Goal: Task Accomplishment & Management: Complete application form

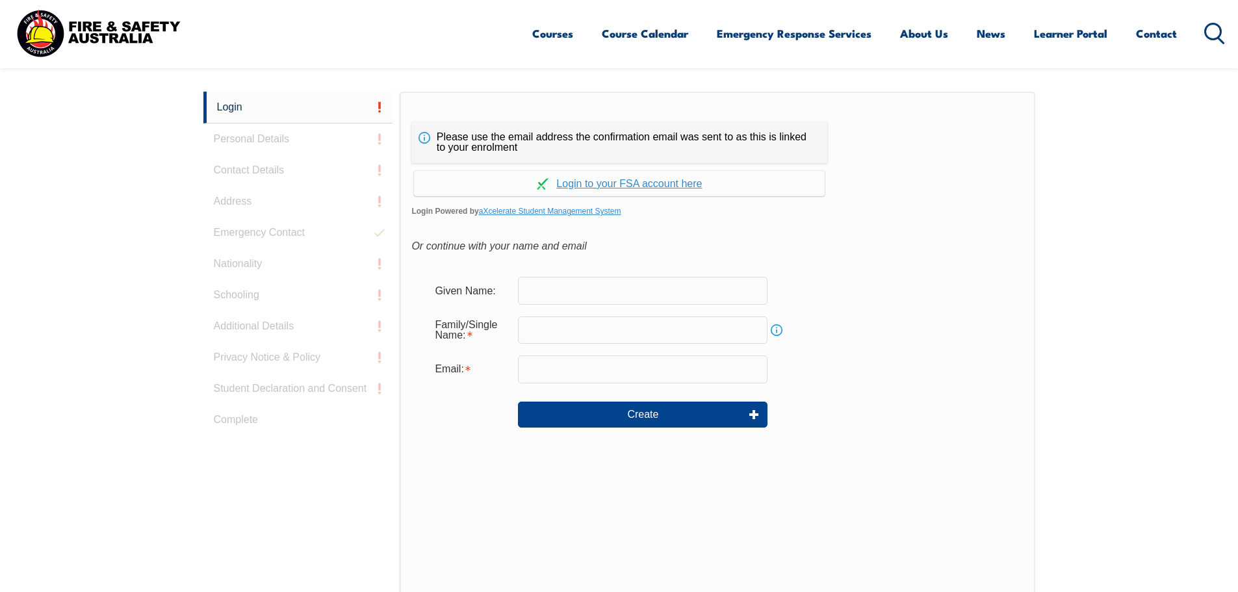
scroll to position [346, 0]
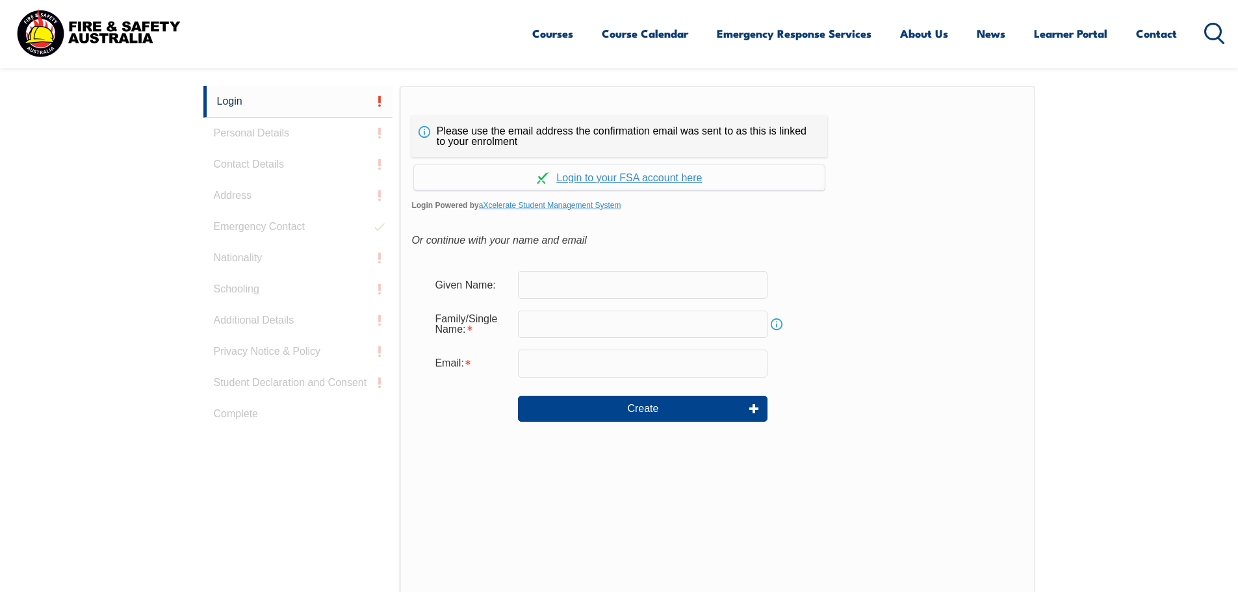
click at [615, 284] on input "text" at bounding box center [642, 284] width 249 height 27
type input "[PERSON_NAME]"
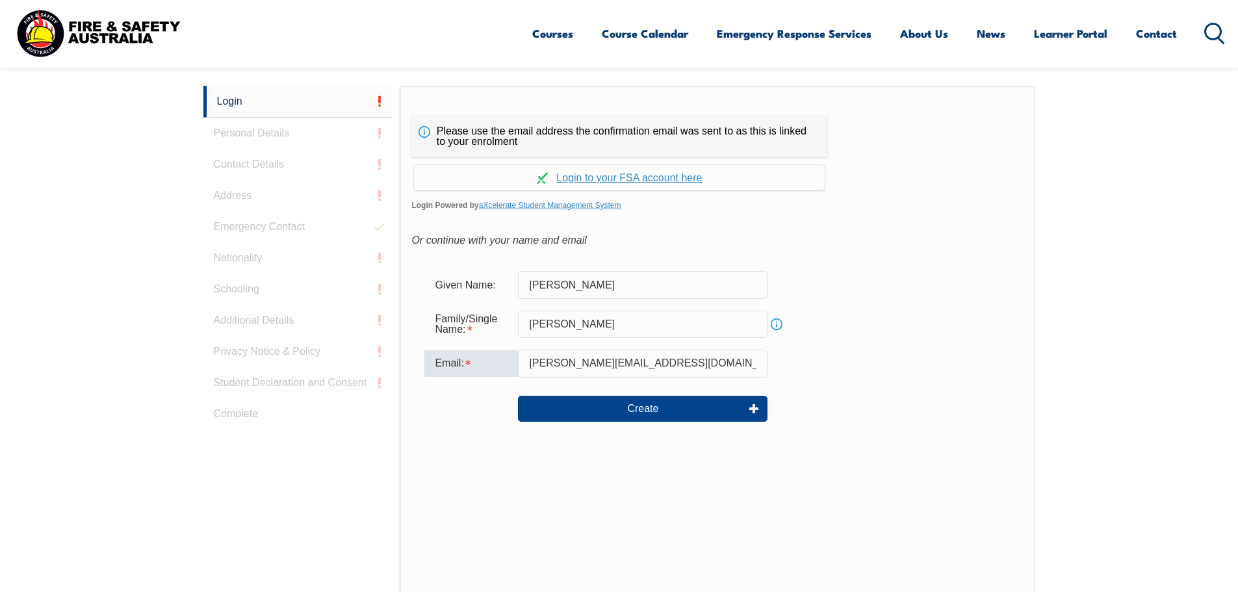
drag, startPoint x: 632, startPoint y: 364, endPoint x: 465, endPoint y: 355, distance: 167.3
click at [465, 355] on div "Email: jason@pclab.com.au" at bounding box center [716, 363] width 585 height 27
type input "[EMAIL_ADDRESS][DOMAIN_NAME]"
click at [647, 180] on link "Continue with aXcelerate" at bounding box center [619, 177] width 411 height 25
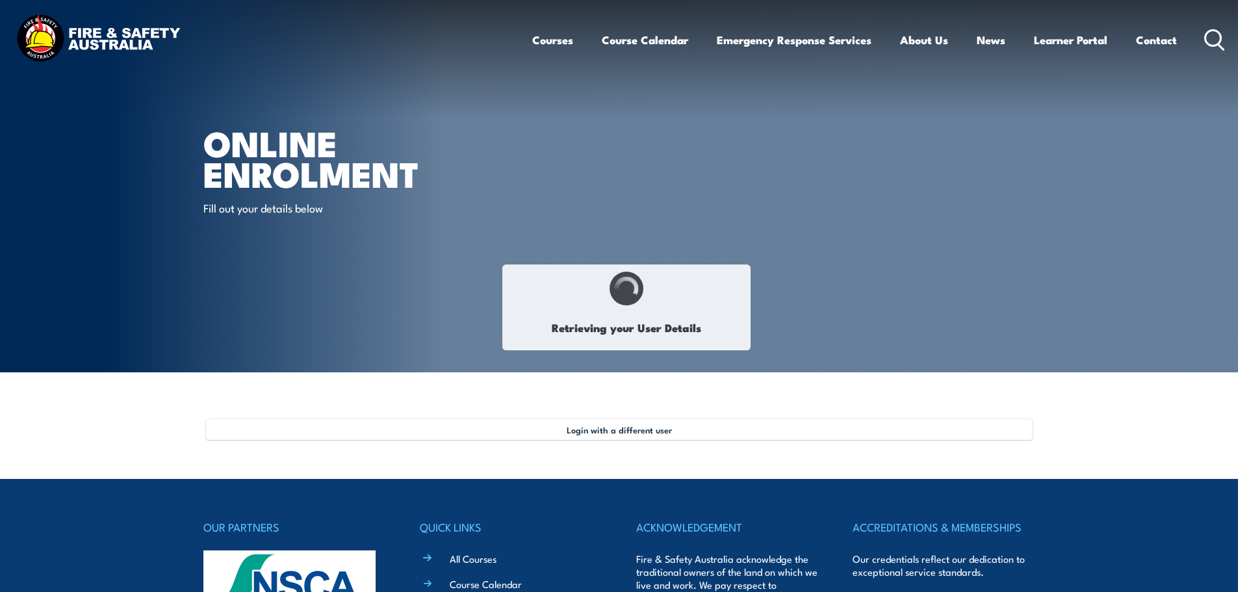
type input "[PERSON_NAME]"
type input "[DATE]"
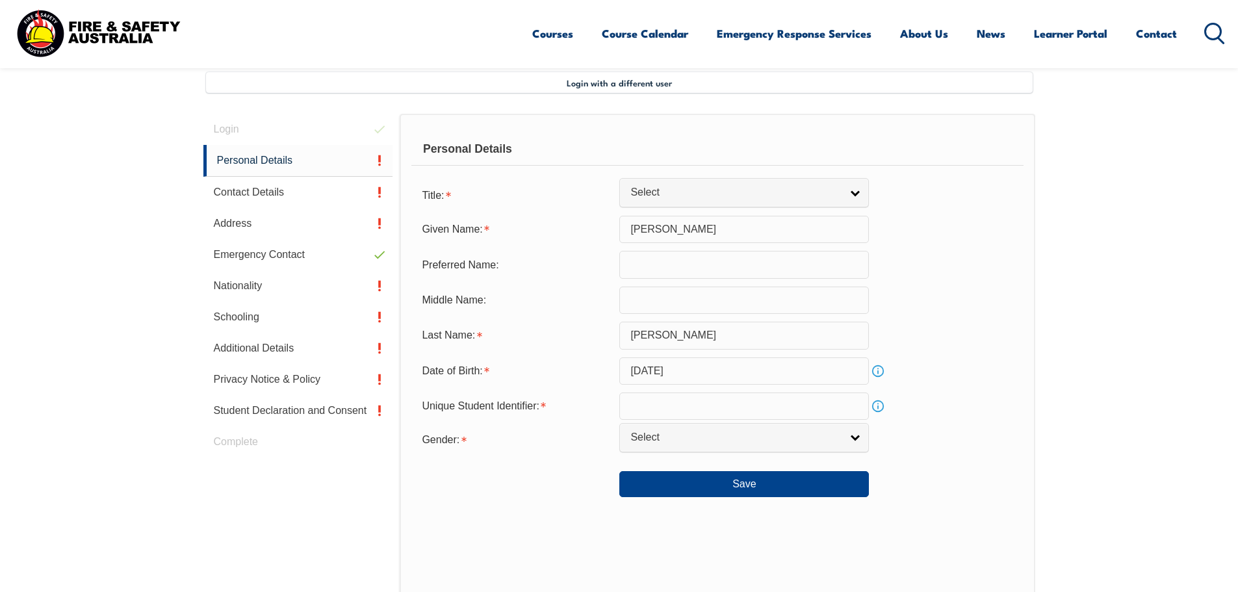
scroll to position [354, 0]
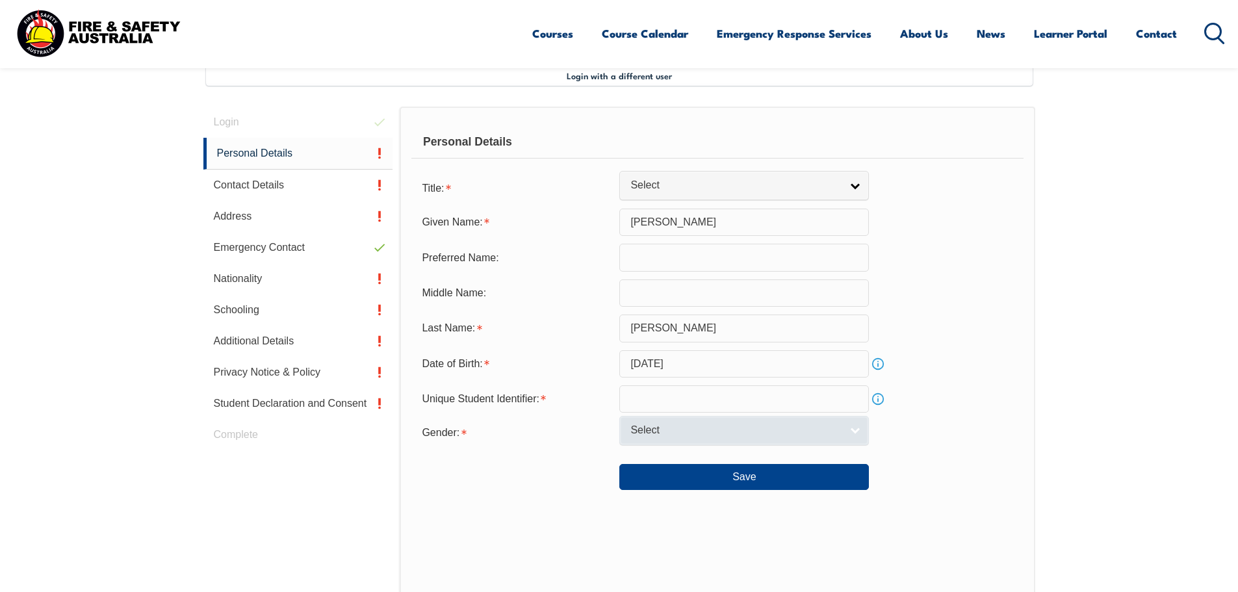
click at [846, 431] on link "Select" at bounding box center [743, 430] width 249 height 29
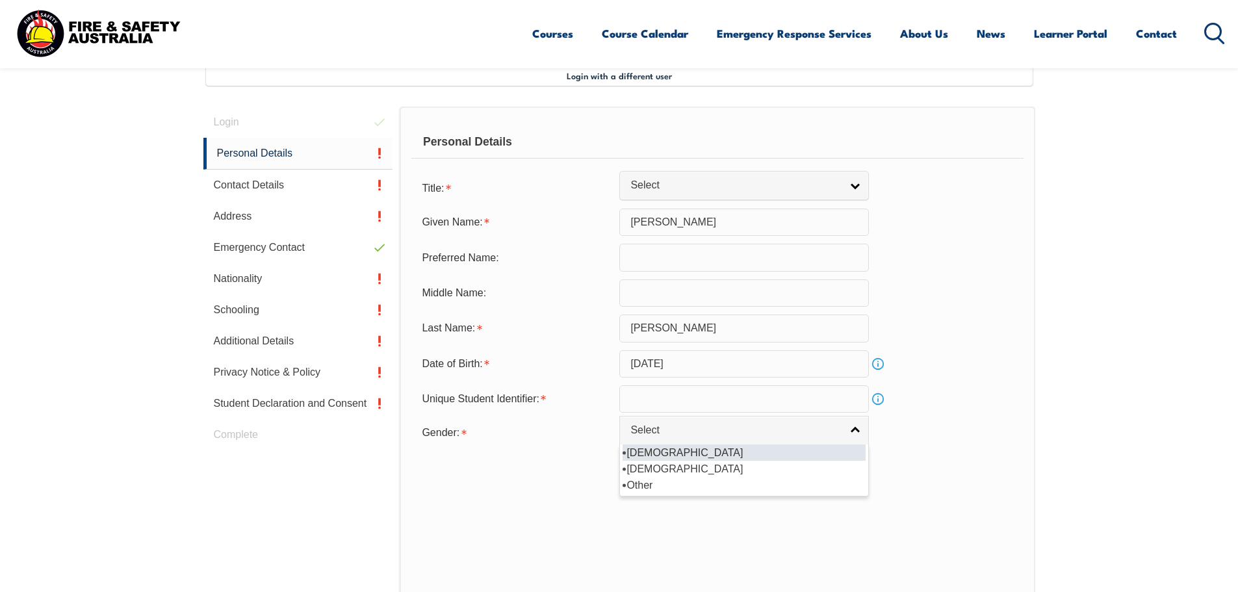
click at [763, 459] on li "[DEMOGRAPHIC_DATA]" at bounding box center [743, 452] width 243 height 16
select select "M"
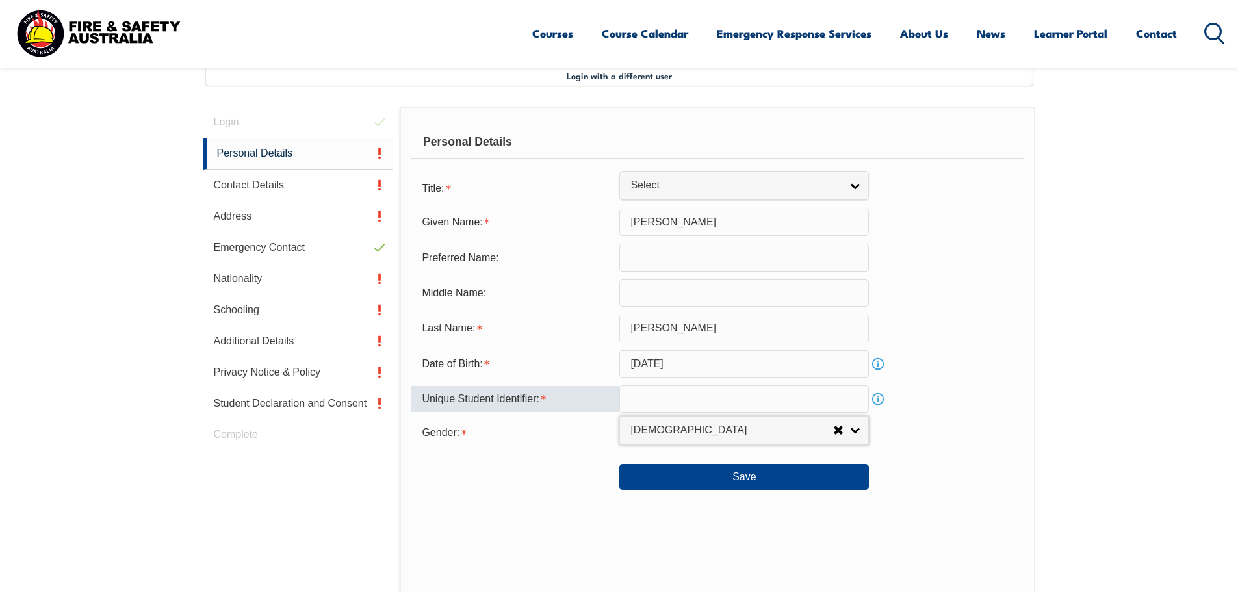
click at [724, 402] on input "text" at bounding box center [743, 398] width 249 height 27
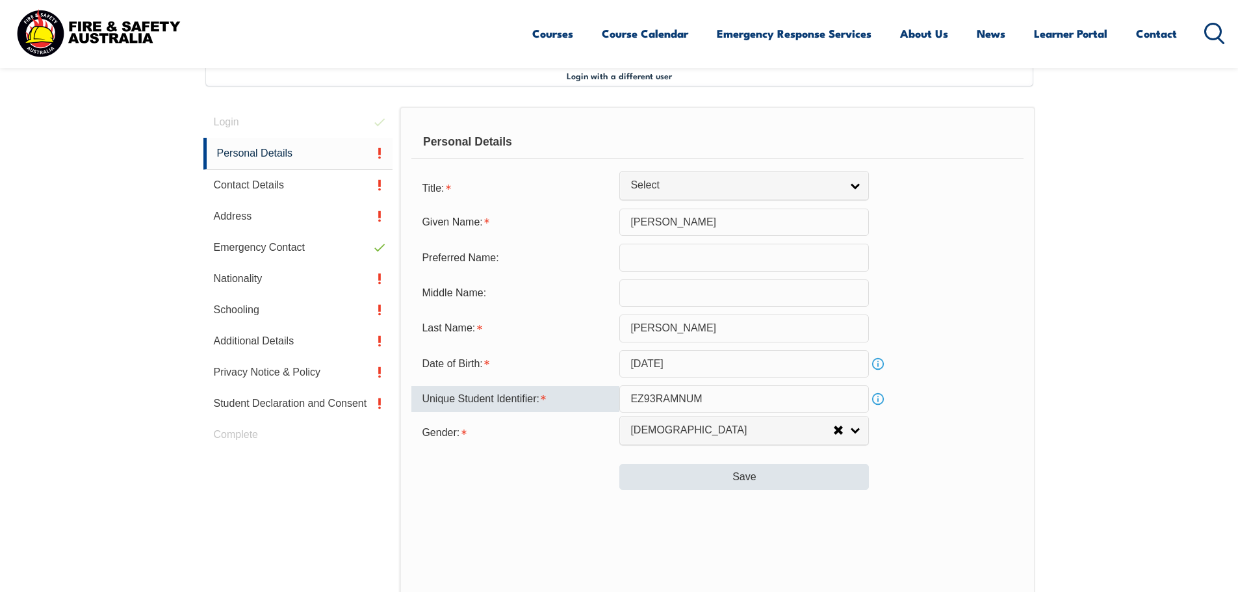
type input "EZ93RAMNUM"
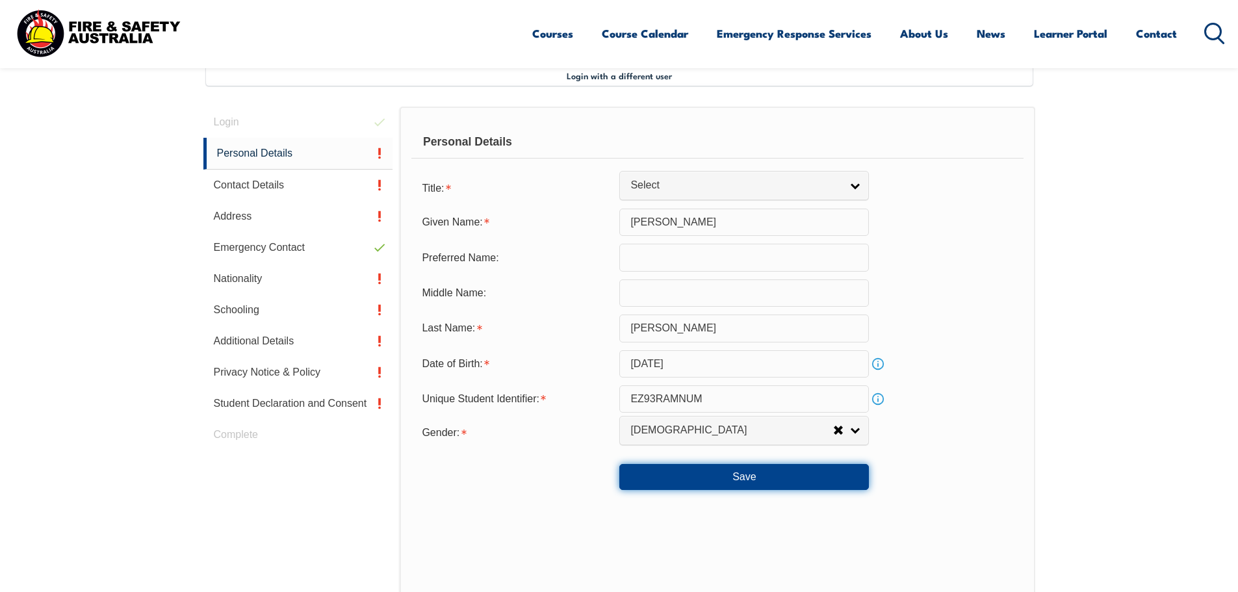
click at [743, 481] on button "Save" at bounding box center [743, 477] width 249 height 26
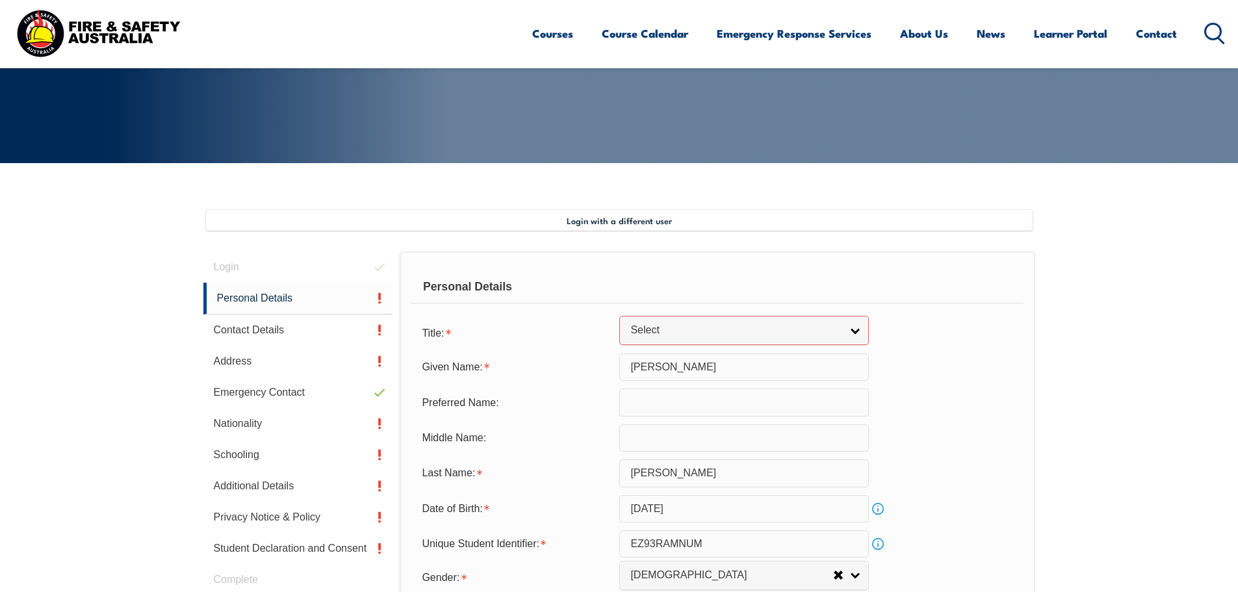
scroll to position [199, 0]
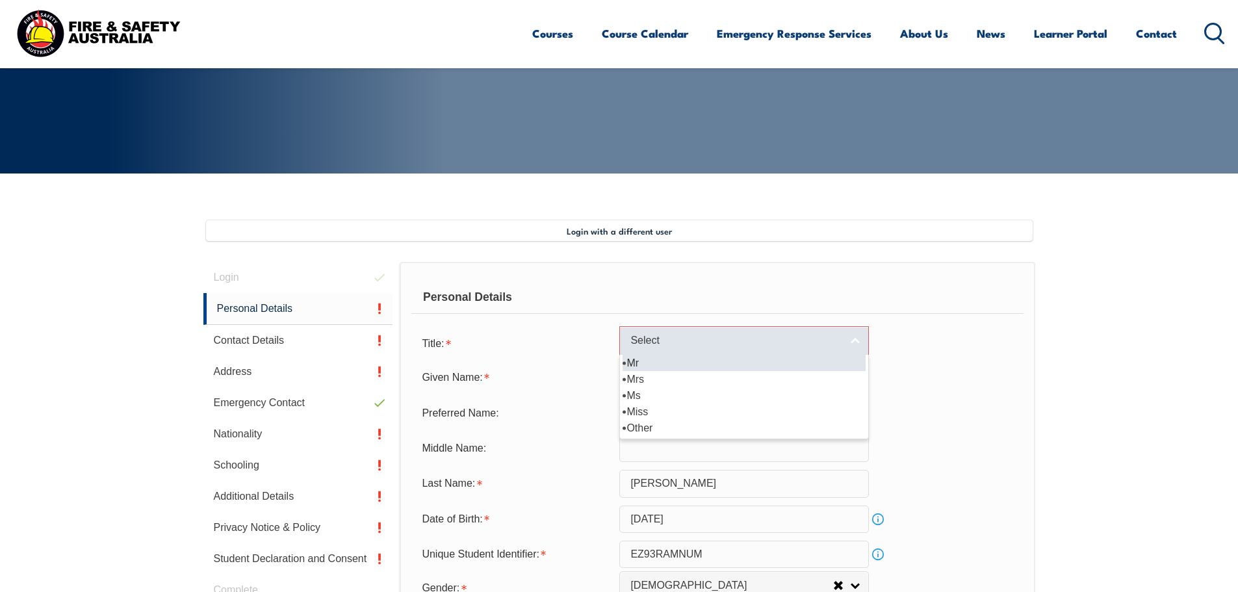
click at [862, 338] on link "Select" at bounding box center [743, 340] width 249 height 29
click at [742, 363] on li "Mr" at bounding box center [743, 363] width 243 height 16
select select "Mr"
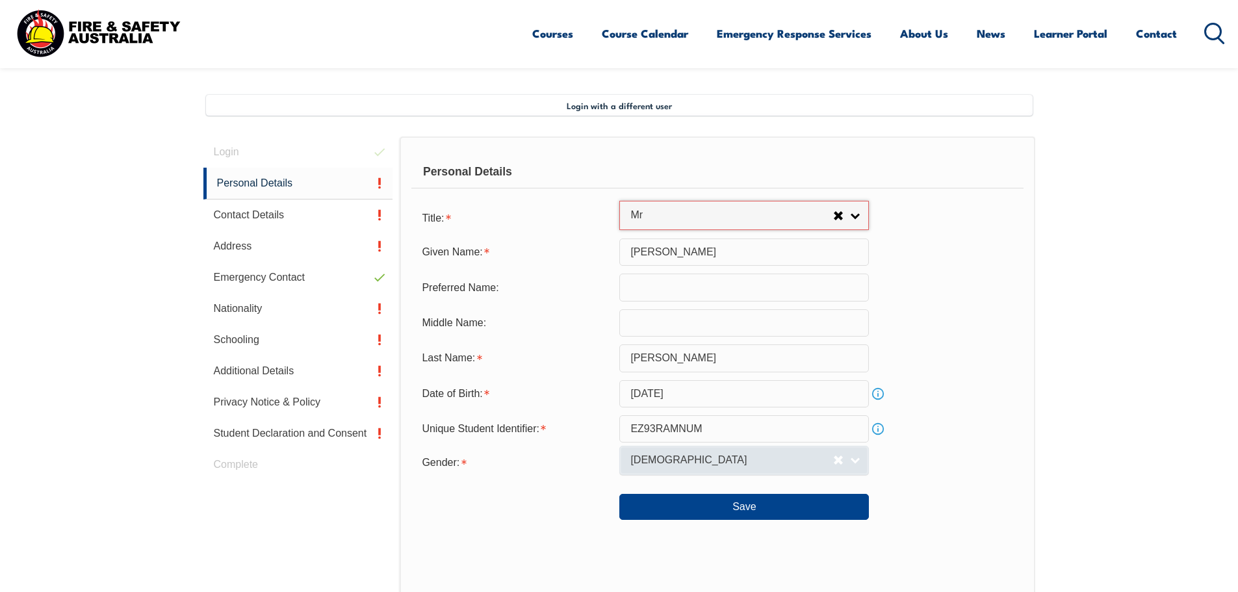
scroll to position [329, 0]
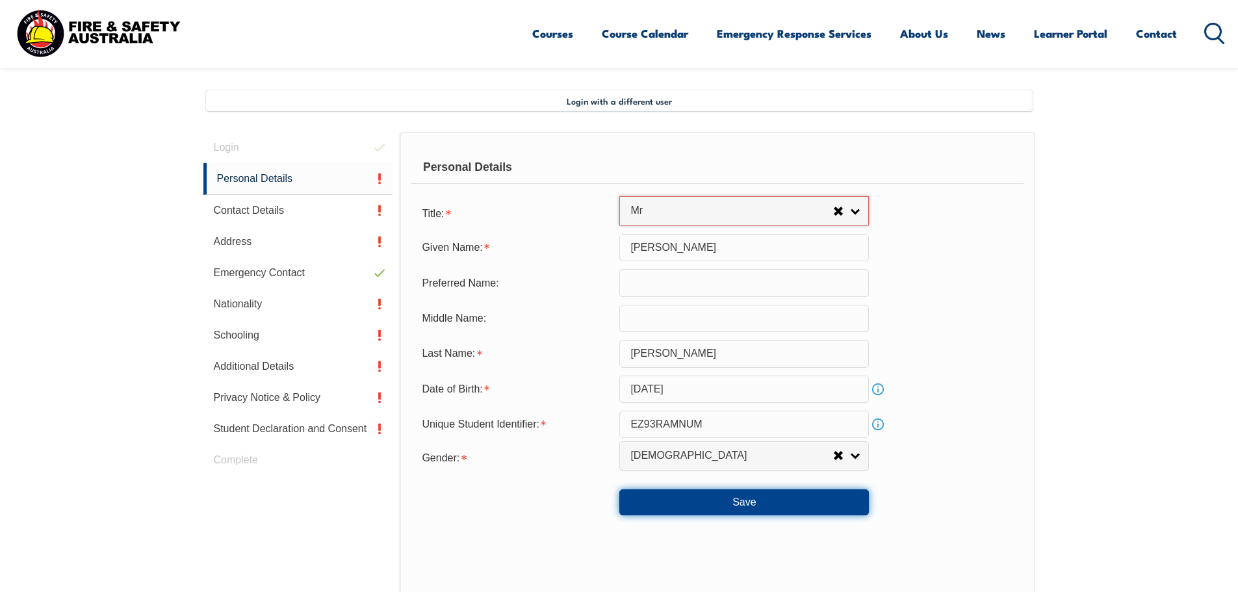
click at [761, 505] on button "Save" at bounding box center [743, 502] width 249 height 26
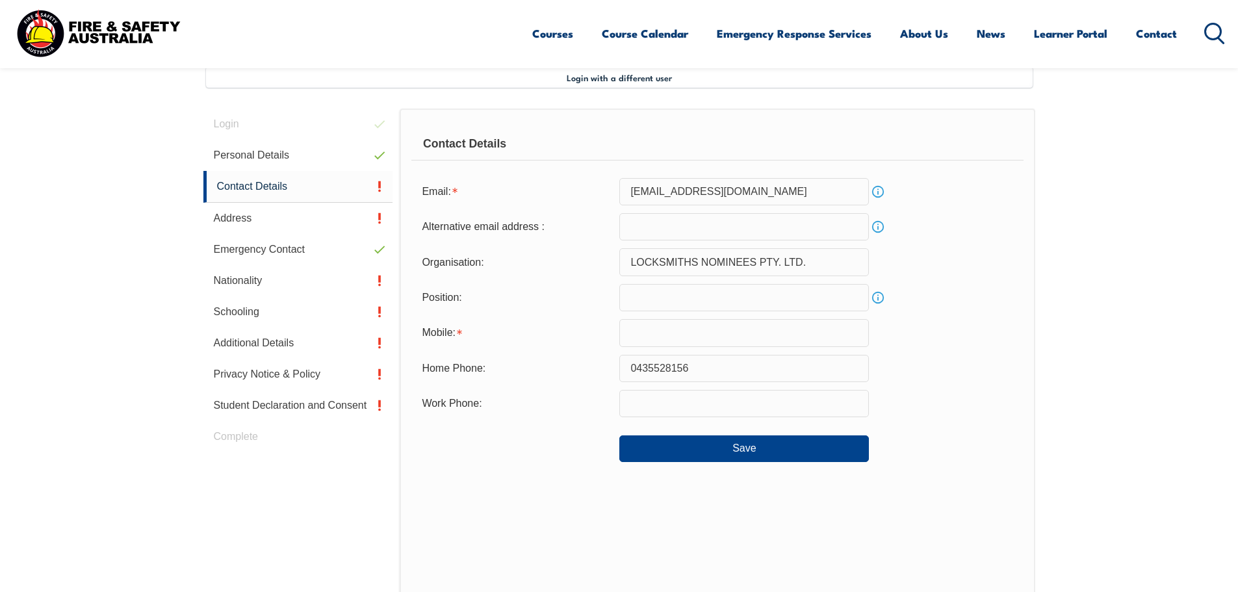
scroll to position [354, 0]
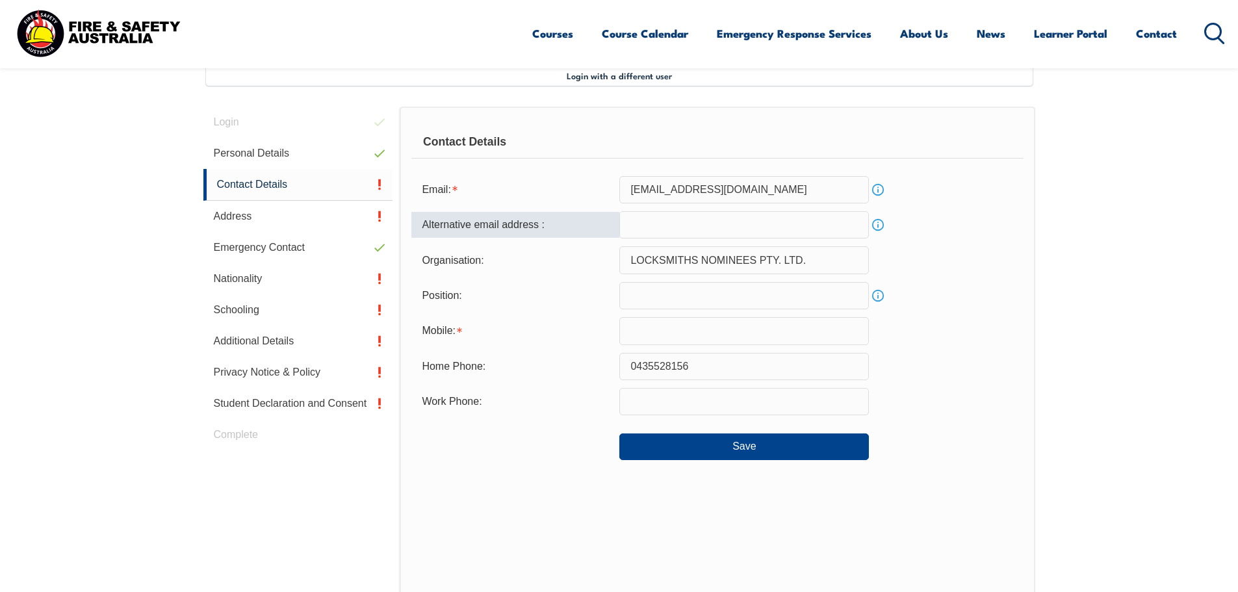
click at [750, 224] on input "email" at bounding box center [743, 224] width 249 height 27
type input "[PERSON_NAME][EMAIL_ADDRESS][DOMAIN_NAME]"
type input "safe n secure security"
type input "0435528156"
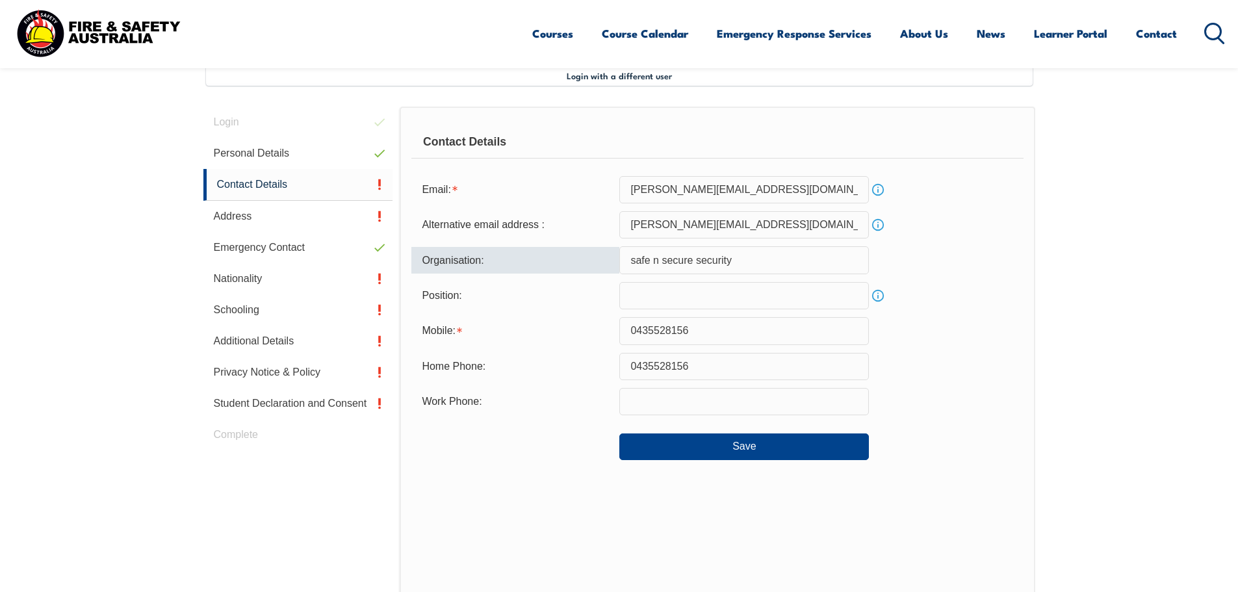
drag, startPoint x: 748, startPoint y: 262, endPoint x: 602, endPoint y: 264, distance: 146.2
click at [602, 264] on div "Organisation: safe n secure security" at bounding box center [716, 259] width 611 height 27
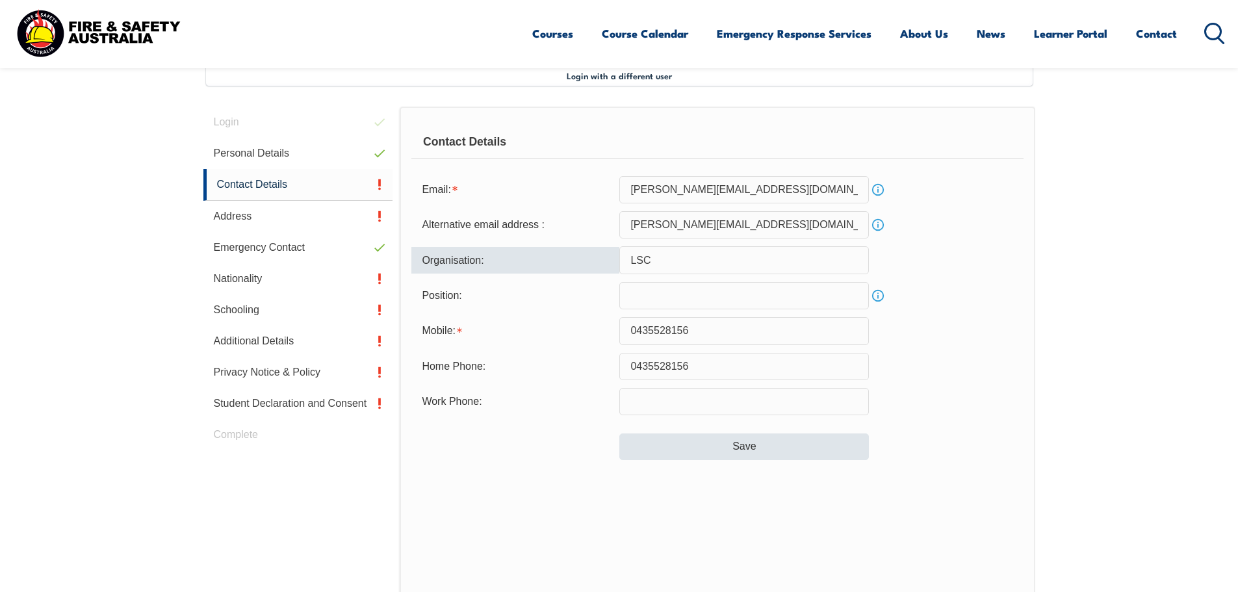
type input "LSC"
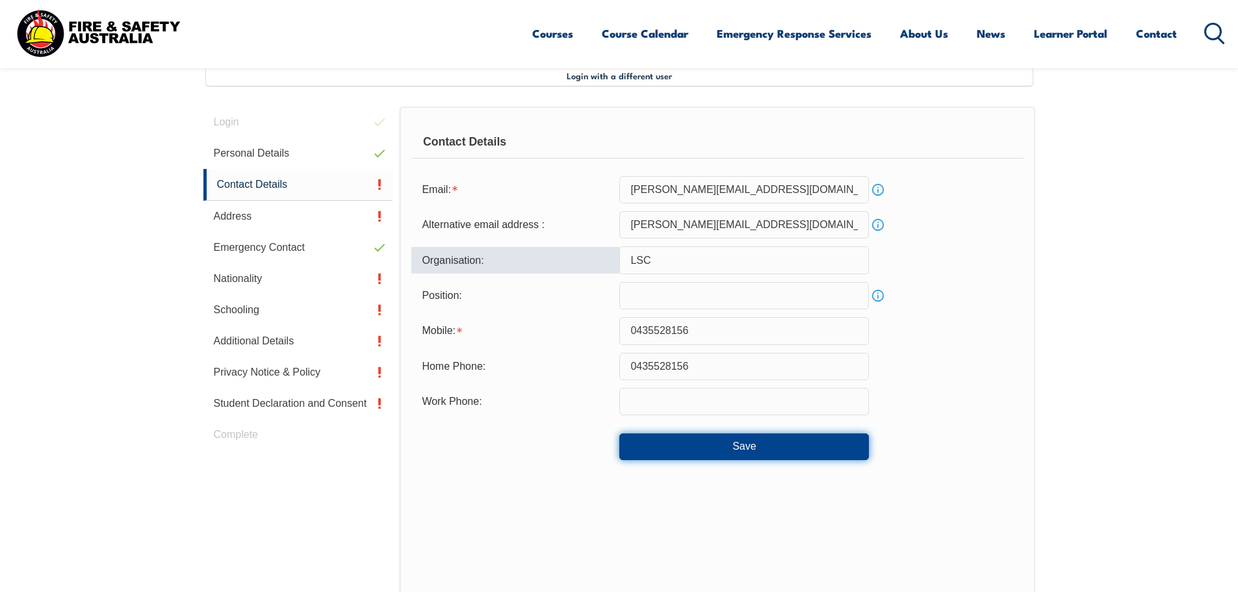
click at [743, 444] on button "Save" at bounding box center [743, 446] width 249 height 26
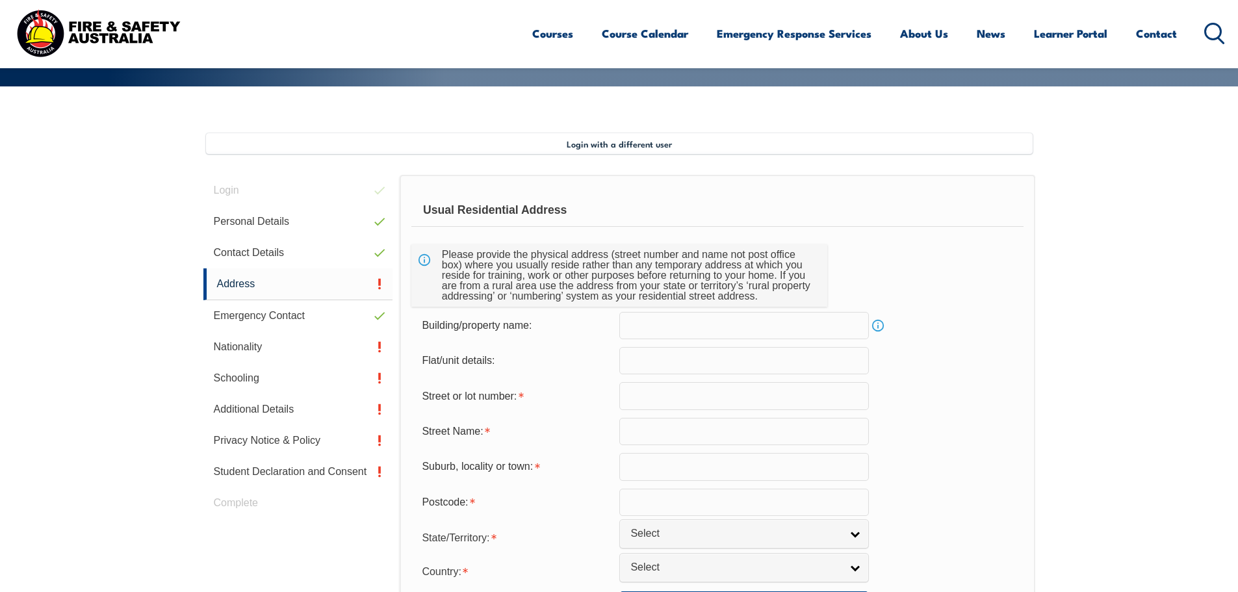
scroll to position [289, 0]
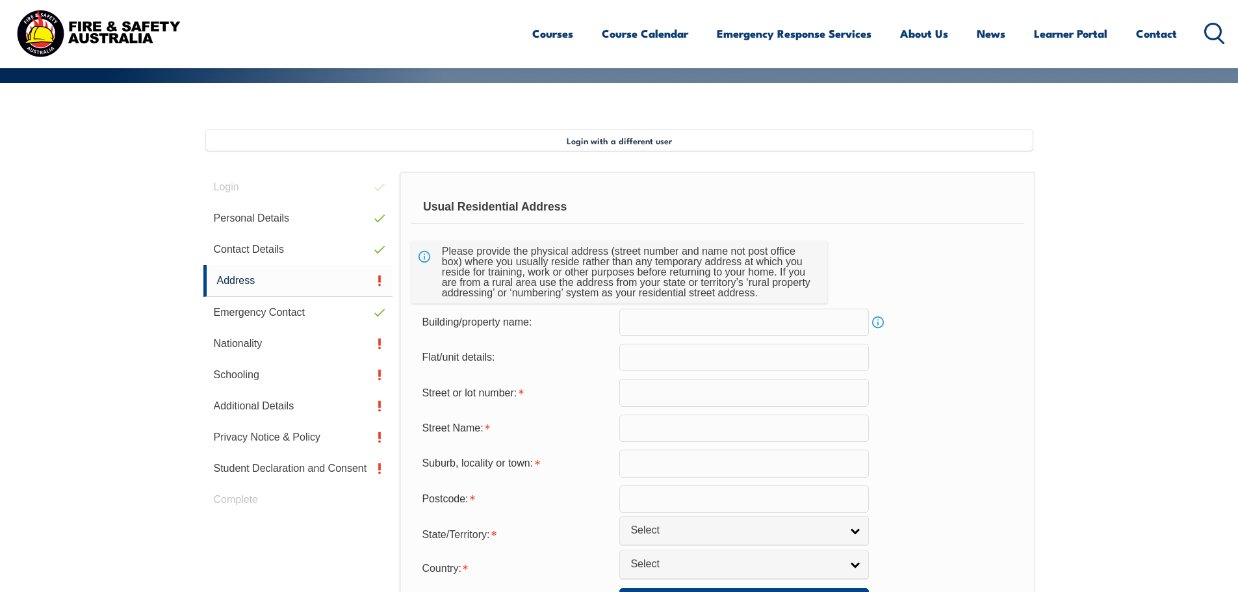
click at [678, 390] on input "text" at bounding box center [743, 392] width 249 height 27
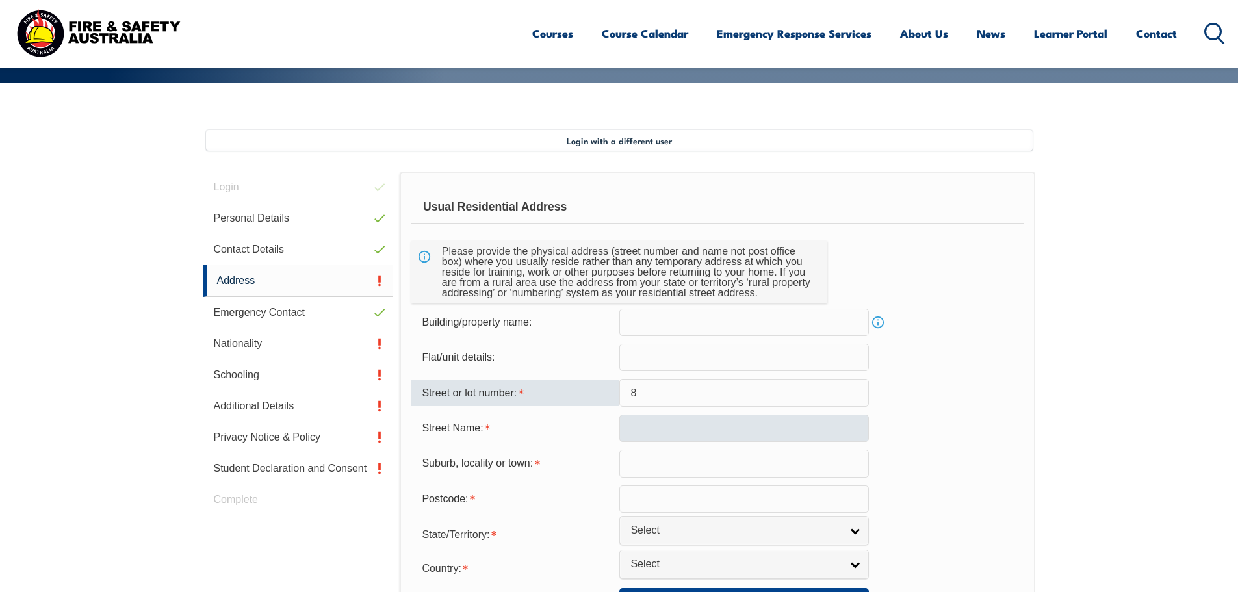
type input "8"
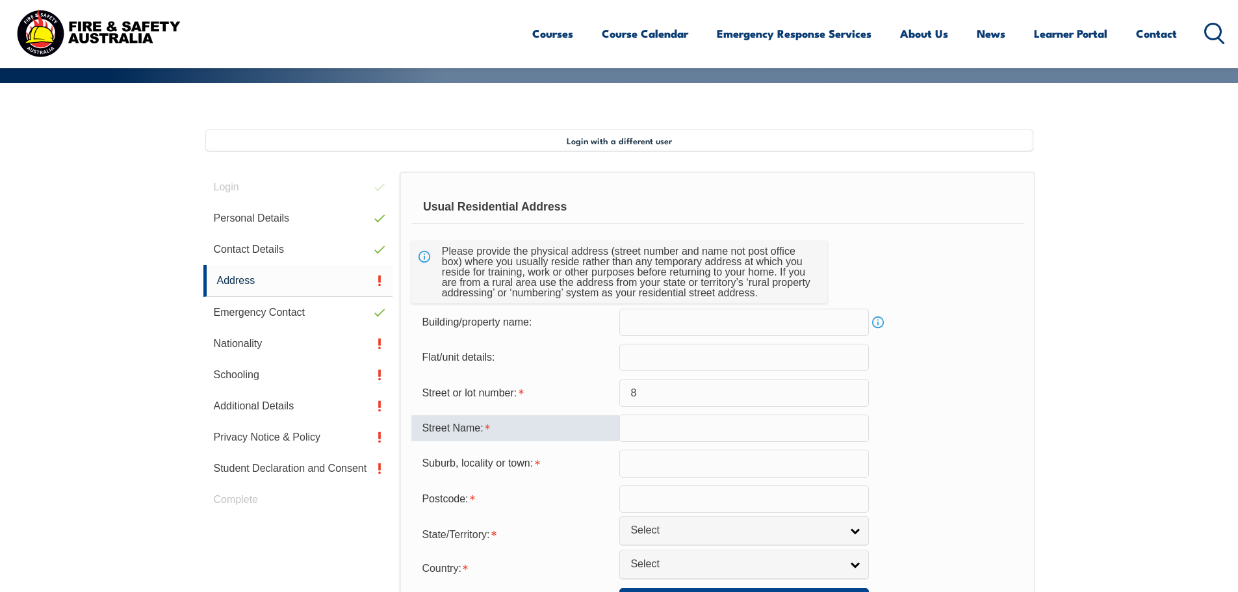
click at [848, 439] on input "text" at bounding box center [743, 428] width 249 height 27
type input "[PERSON_NAME] place"
type input "8 [PERSON_NAME] place"
type input "Yarrabilba"
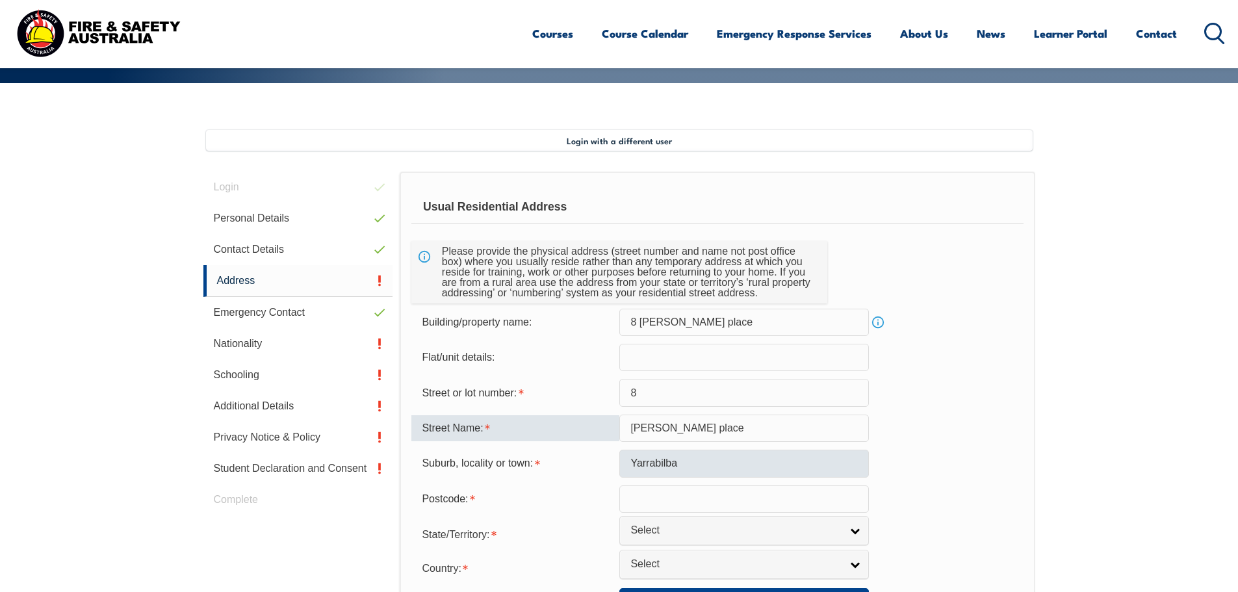
type input "4207"
select select "QLD"
type input "[GEOGRAPHIC_DATA]"
select select "1101"
type input "[GEOGRAPHIC_DATA]"
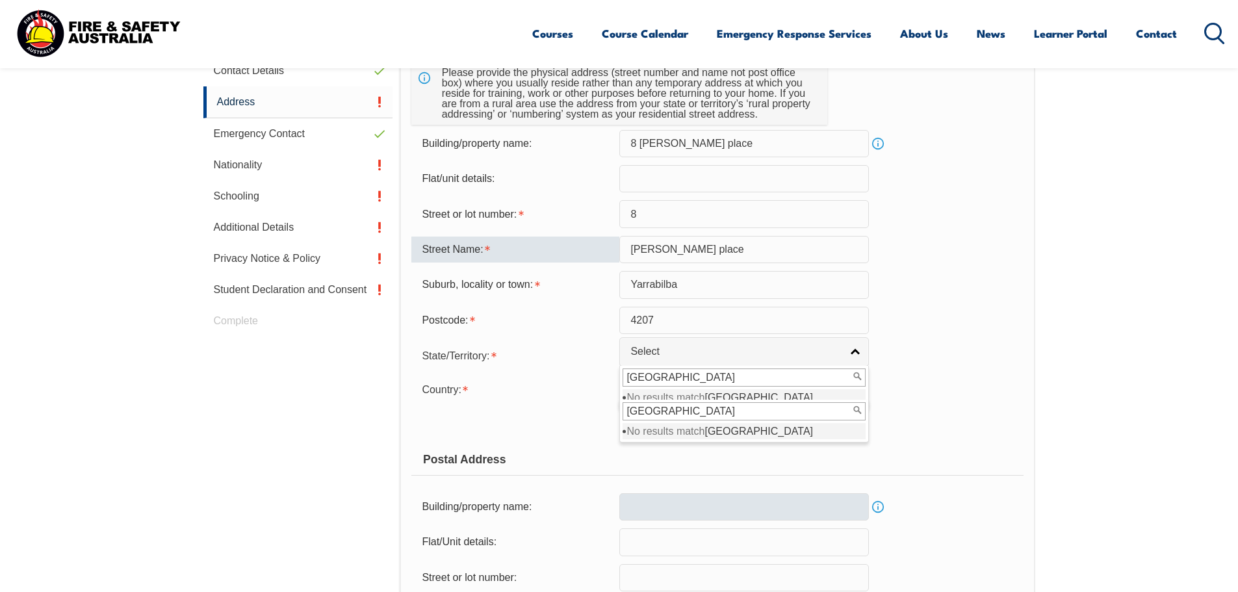
scroll to position [488, 0]
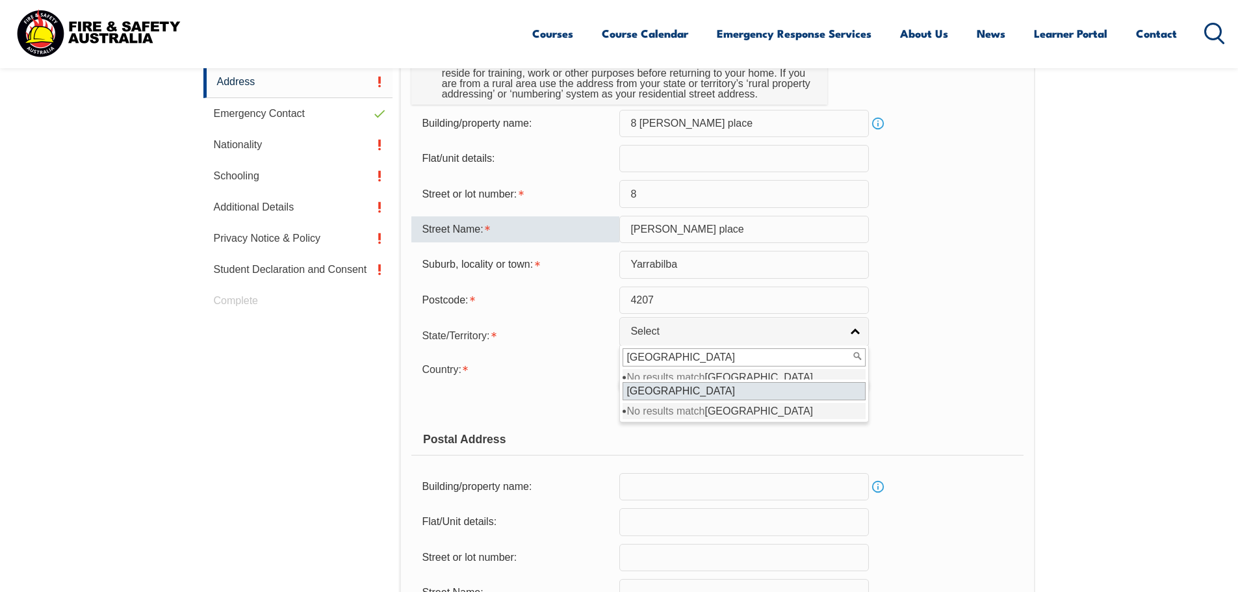
click at [712, 392] on input "[GEOGRAPHIC_DATA]" at bounding box center [743, 391] width 243 height 18
click at [732, 362] on input "[GEOGRAPHIC_DATA]" at bounding box center [743, 357] width 243 height 18
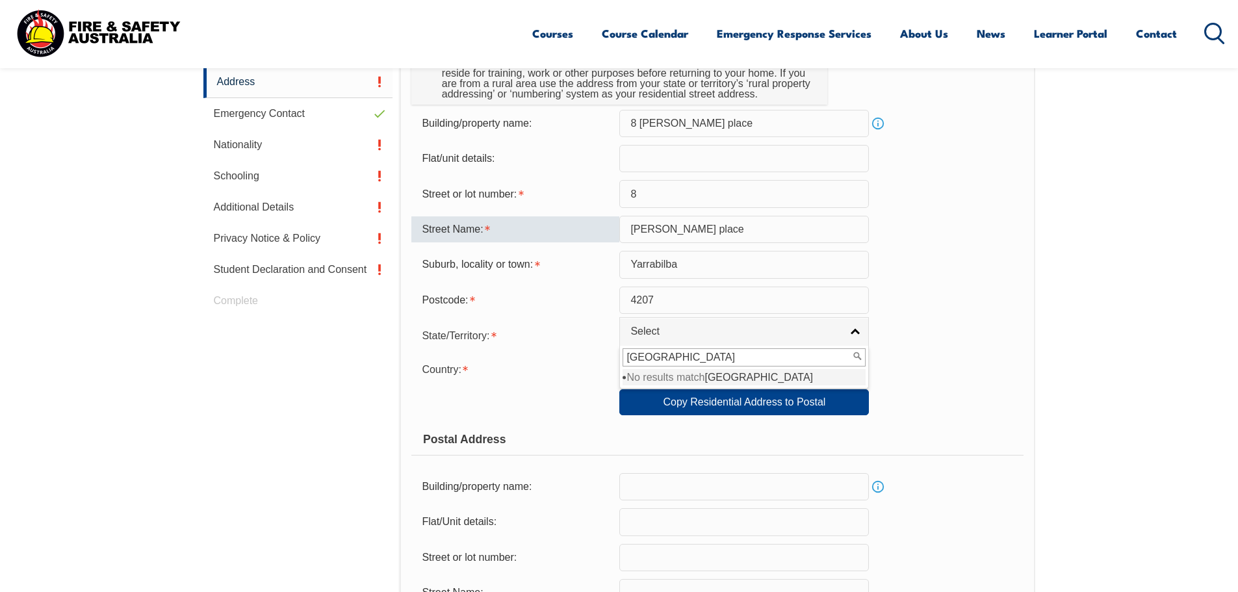
click at [733, 376] on span "[GEOGRAPHIC_DATA]" at bounding box center [758, 377] width 109 height 11
click at [745, 357] on input "[GEOGRAPHIC_DATA]" at bounding box center [743, 357] width 243 height 18
click at [782, 336] on span "Select" at bounding box center [735, 332] width 211 height 14
click at [834, 332] on span "Select" at bounding box center [735, 332] width 211 height 14
click at [777, 359] on span "Select" at bounding box center [735, 366] width 211 height 14
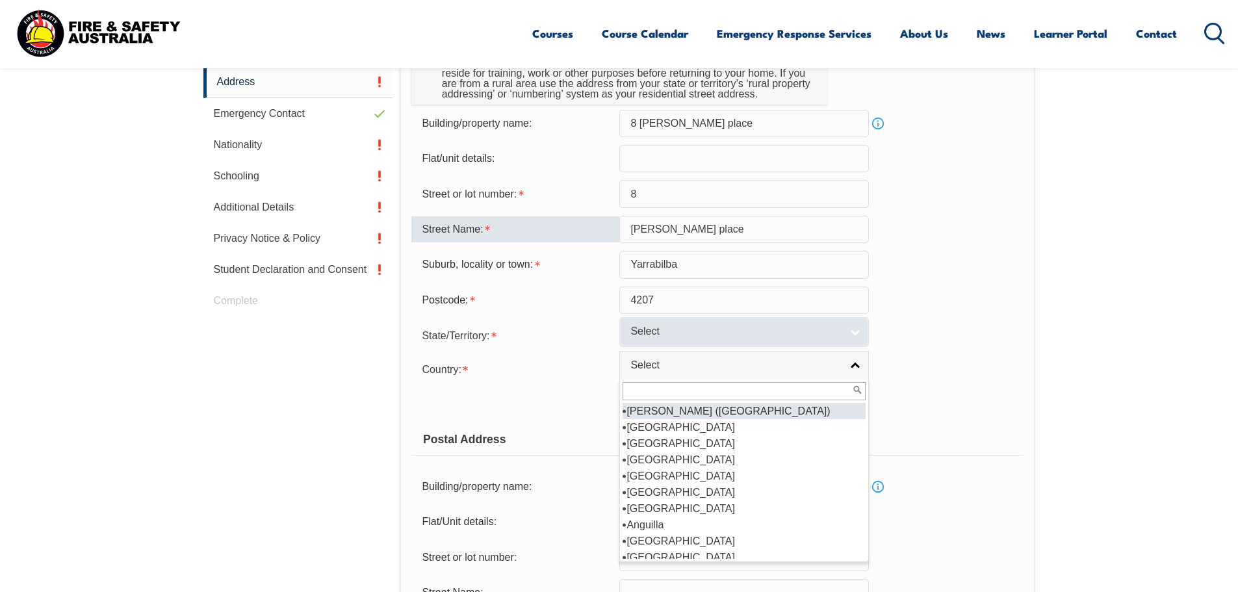
click at [763, 336] on span "Select" at bounding box center [735, 332] width 211 height 14
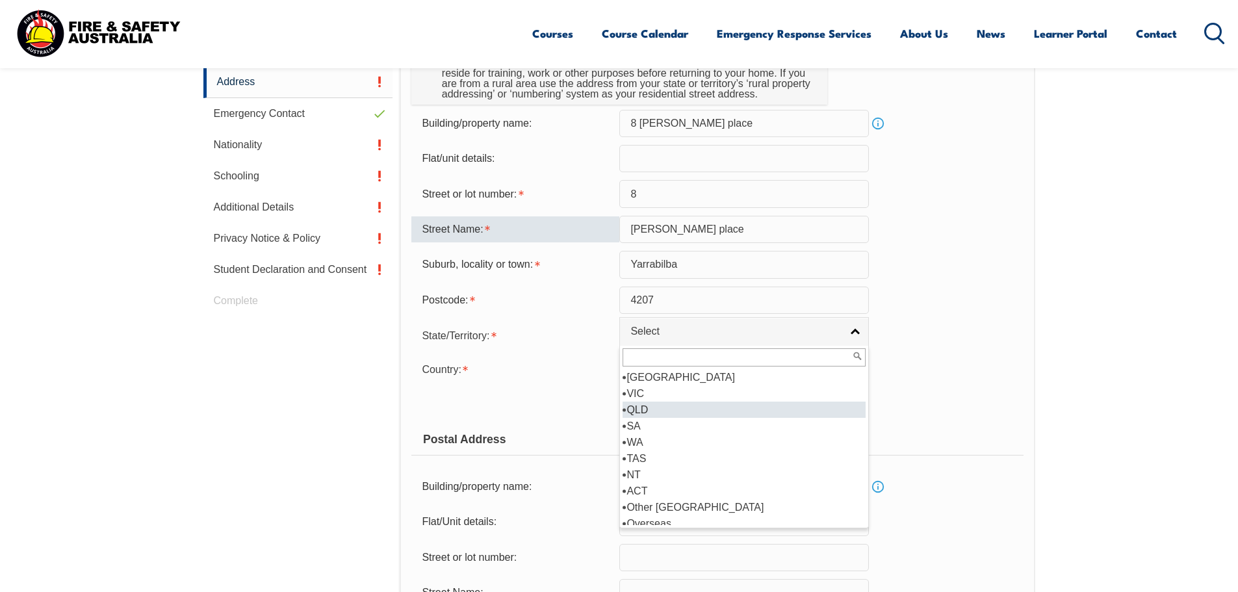
click at [663, 405] on li "QLD" at bounding box center [743, 410] width 243 height 16
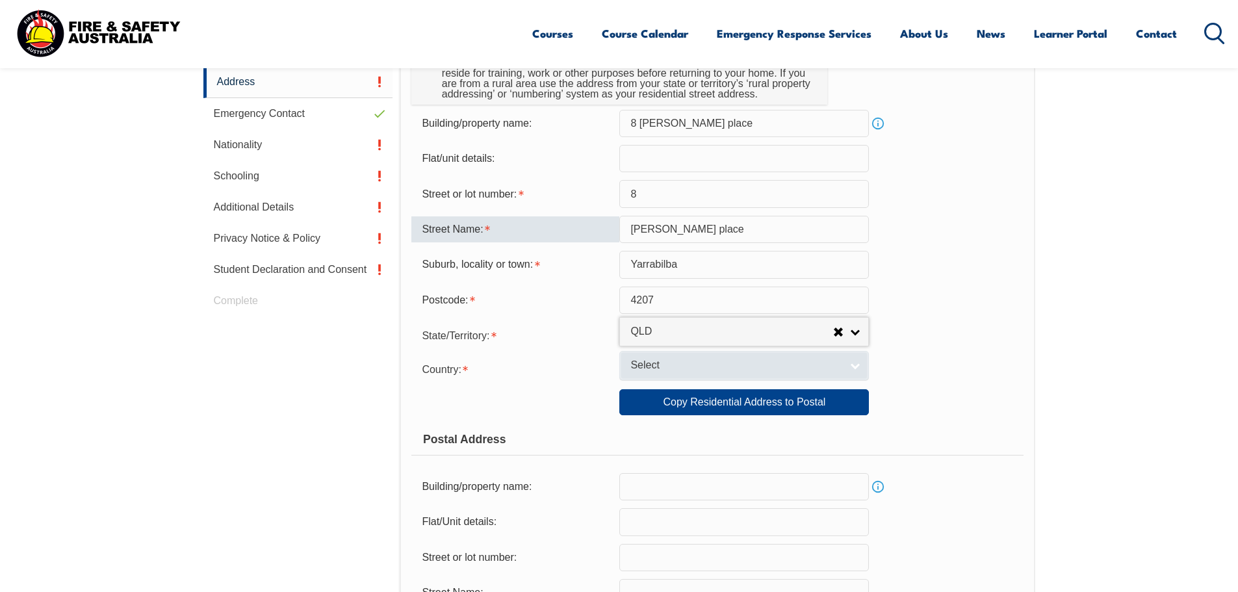
click at [692, 356] on link "Select" at bounding box center [743, 365] width 249 height 29
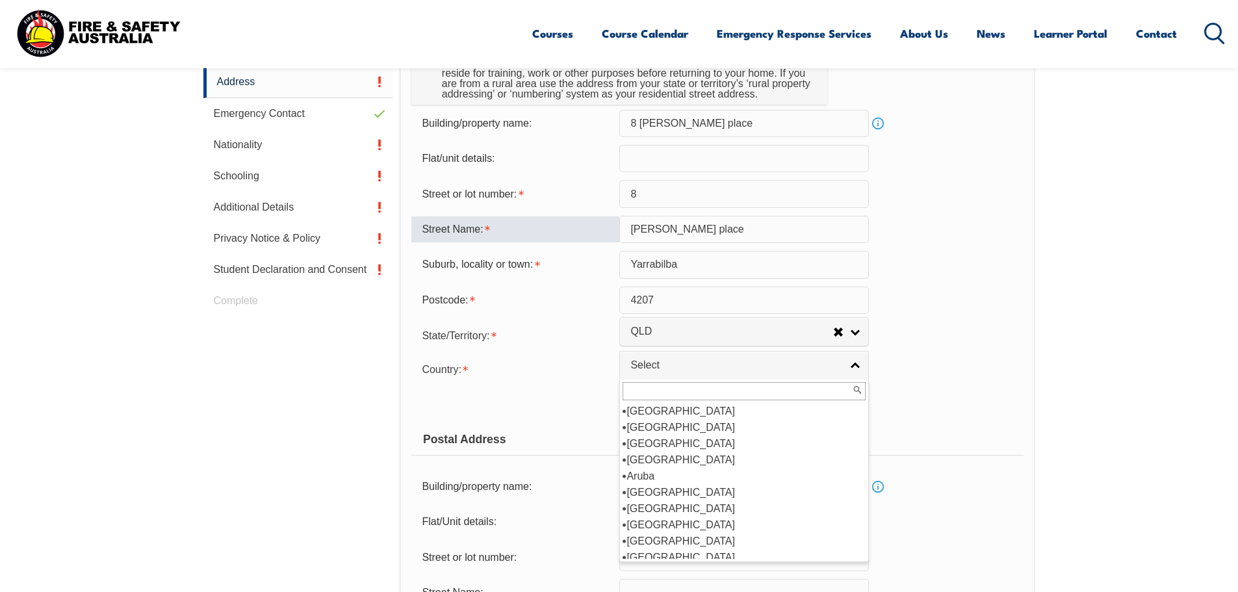
scroll to position [195, 0]
click at [683, 431] on li "[GEOGRAPHIC_DATA]" at bounding box center [743, 427] width 243 height 16
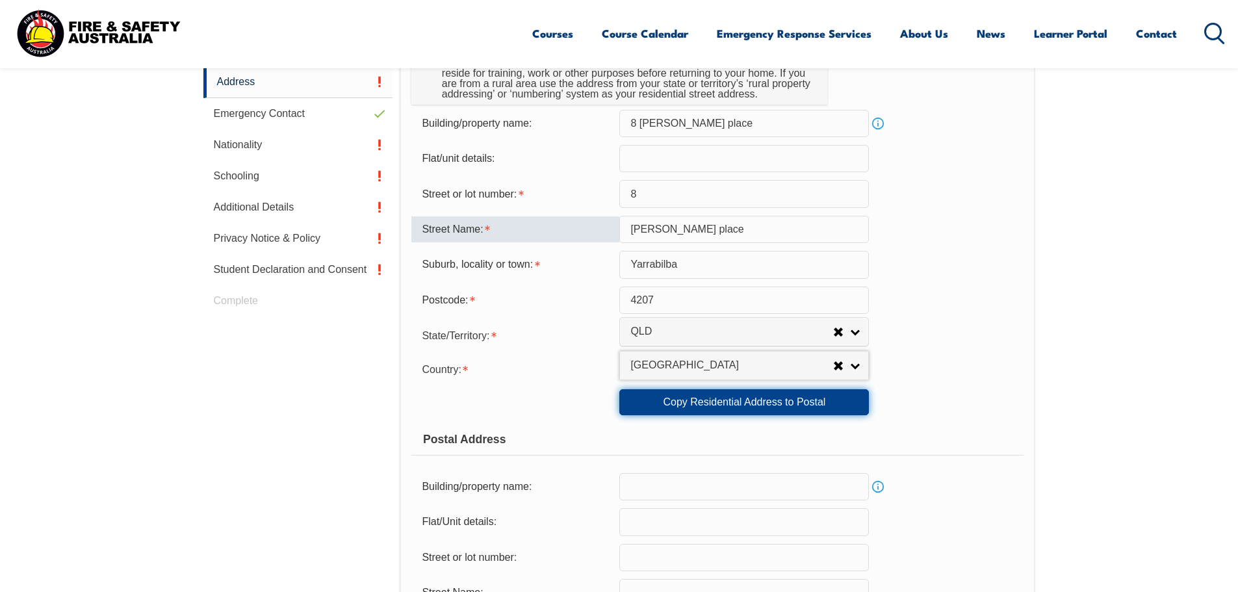
click at [704, 396] on link "Copy Residential Address to Postal" at bounding box center [743, 402] width 249 height 26
type input "8 [PERSON_NAME] place"
type input "8"
type input "[PERSON_NAME] place"
type input "Yarrabilba"
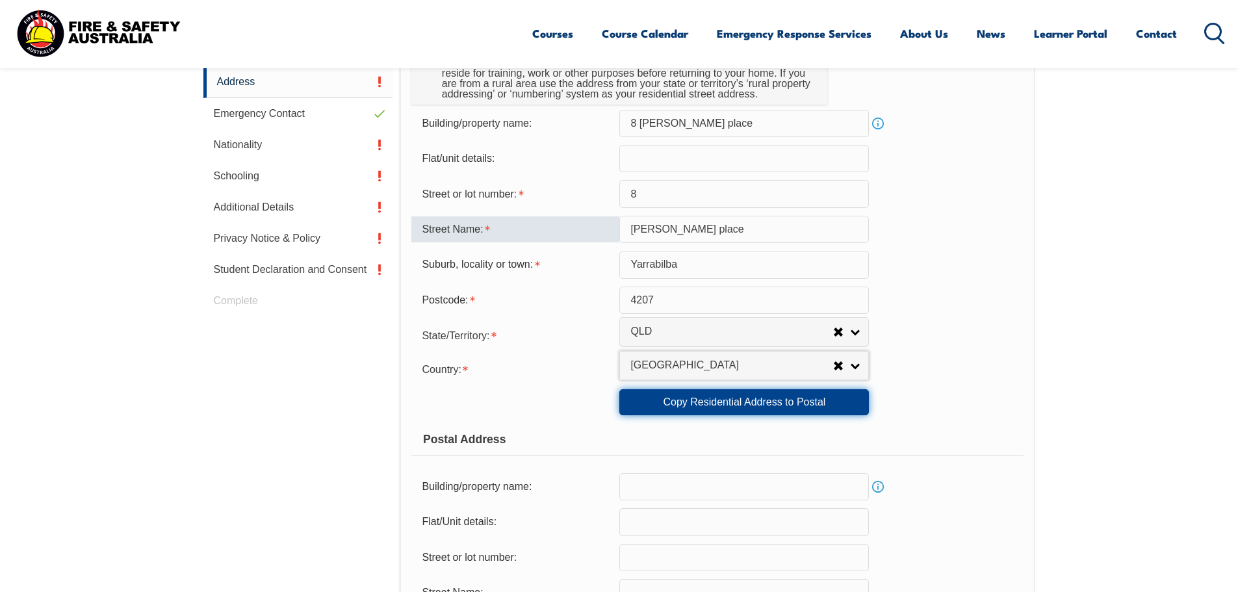
select select "QLD"
type input "4207"
select select "1101"
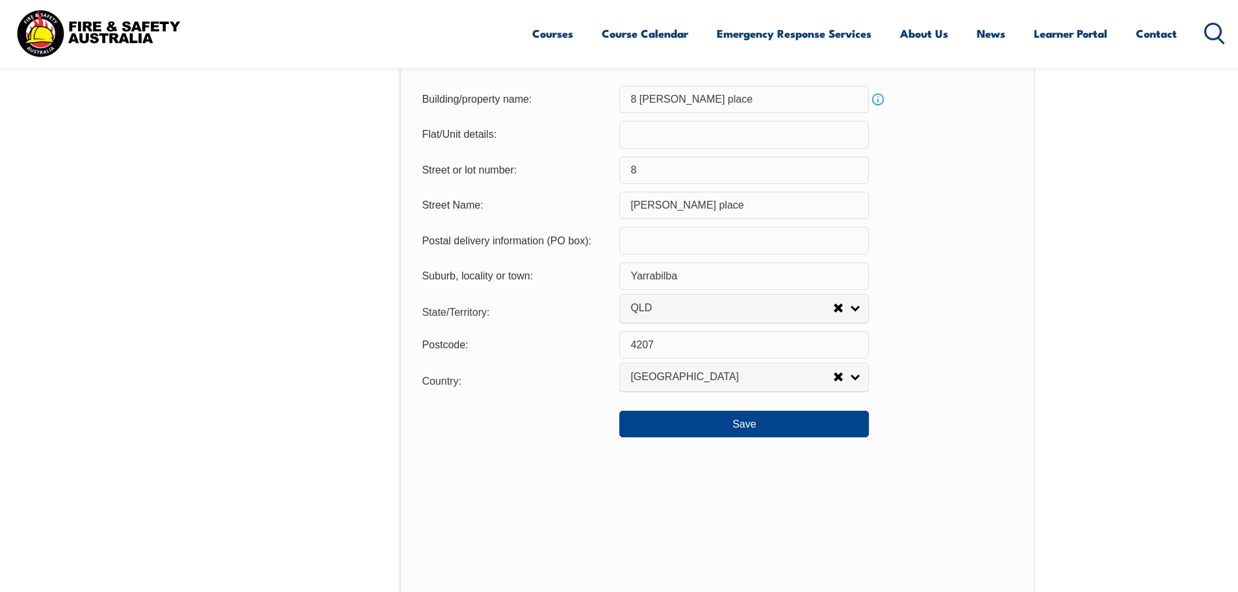
scroll to position [878, 0]
click at [752, 425] on button "Save" at bounding box center [743, 421] width 249 height 26
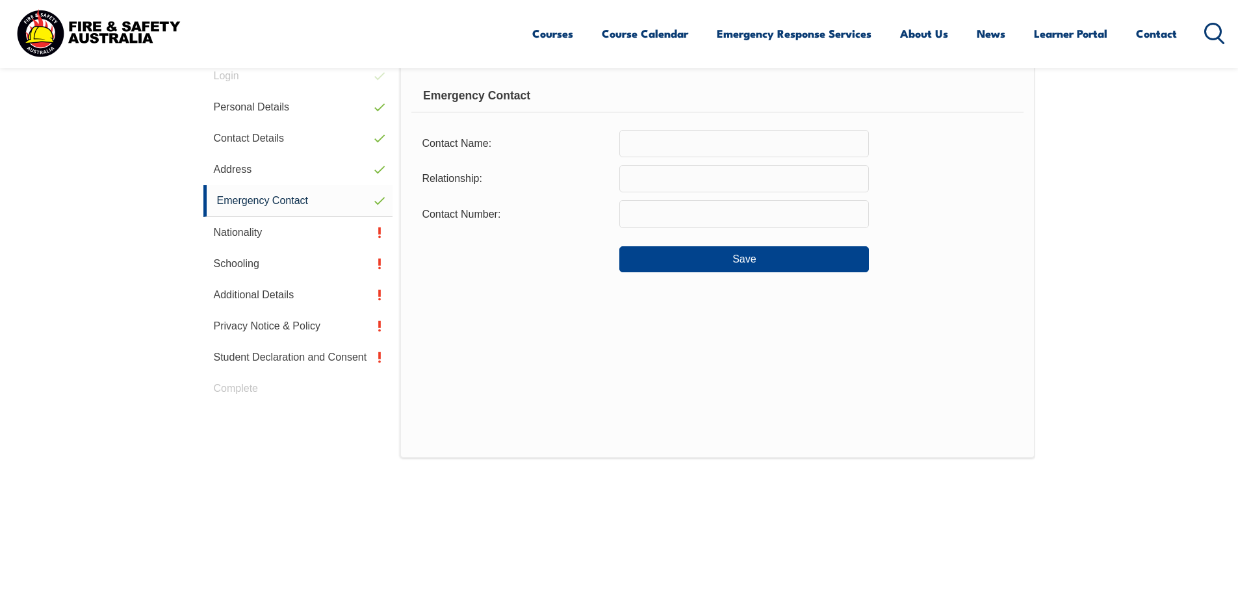
scroll to position [354, 0]
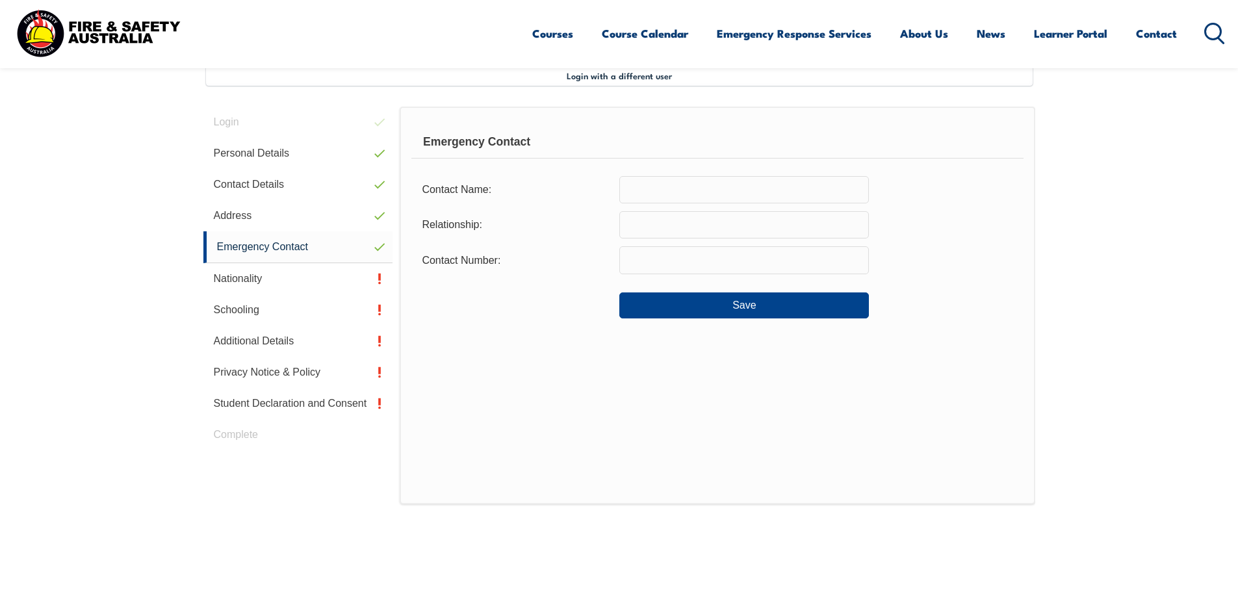
click at [689, 194] on input "text" at bounding box center [743, 189] width 249 height 27
click at [691, 256] on input "text" at bounding box center [743, 259] width 249 height 27
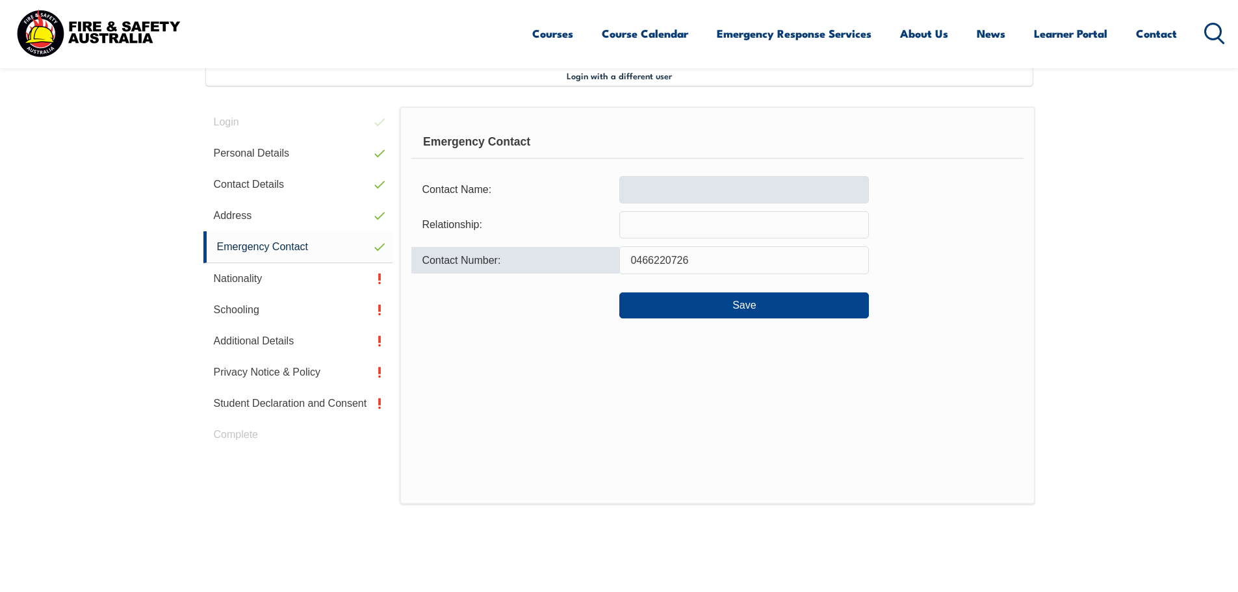
type input "0466220726"
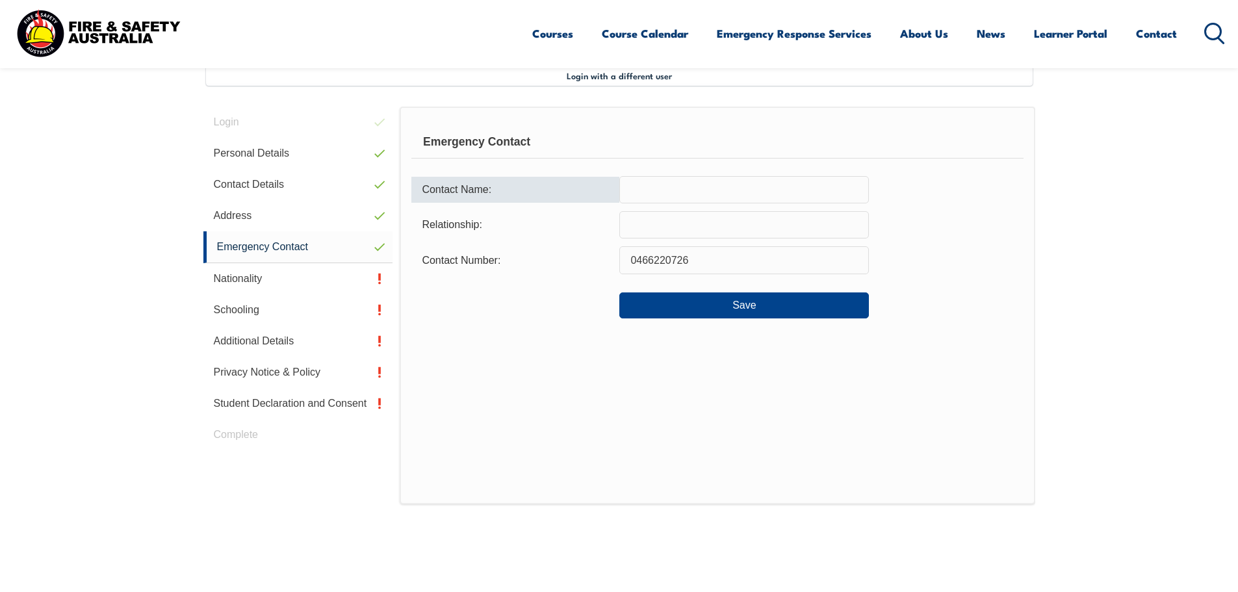
click at [685, 192] on input "text" at bounding box center [743, 189] width 249 height 27
type input "[PERSON_NAME]"
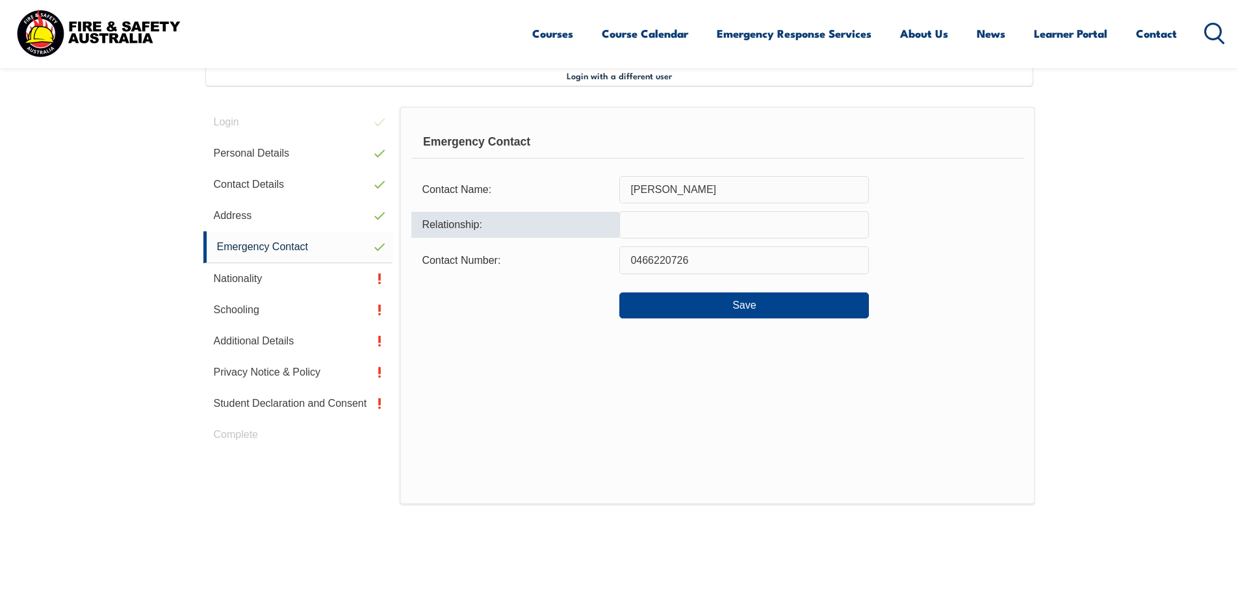
click at [687, 218] on input "text" at bounding box center [743, 224] width 249 height 27
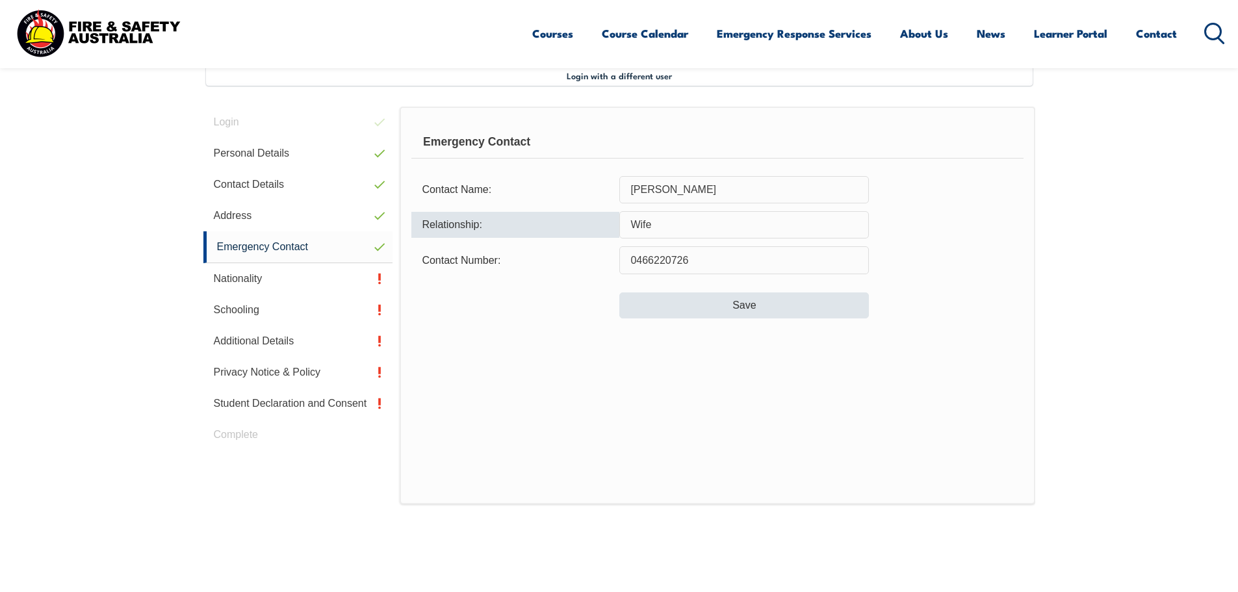
type input "Wife"
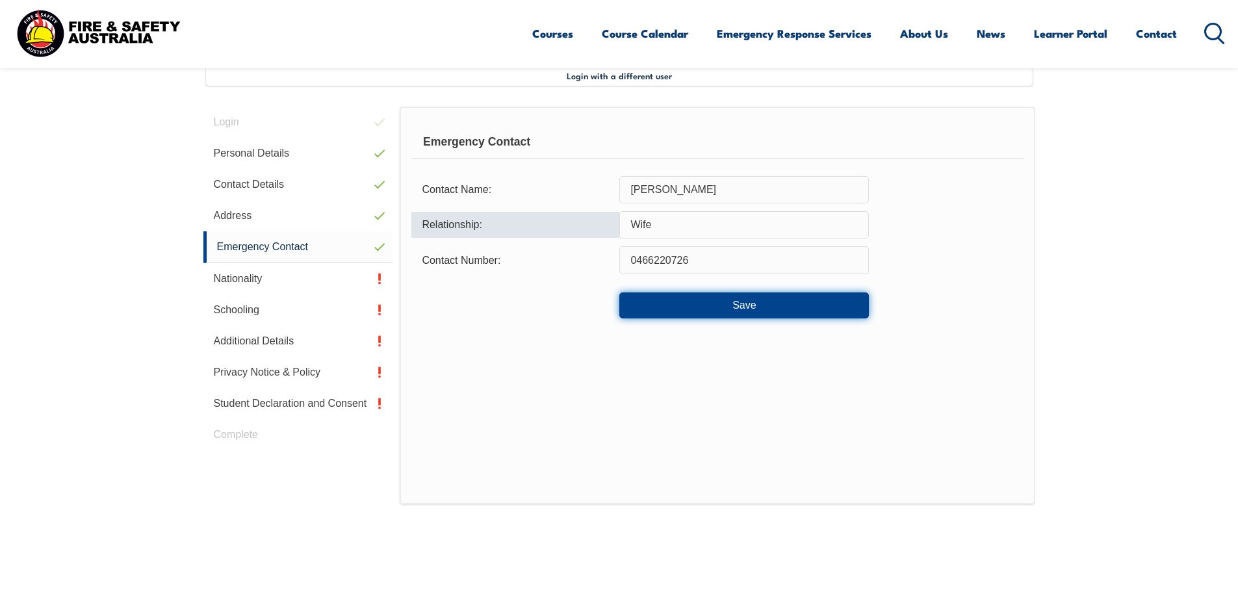
click at [722, 296] on button "Save" at bounding box center [743, 305] width 249 height 26
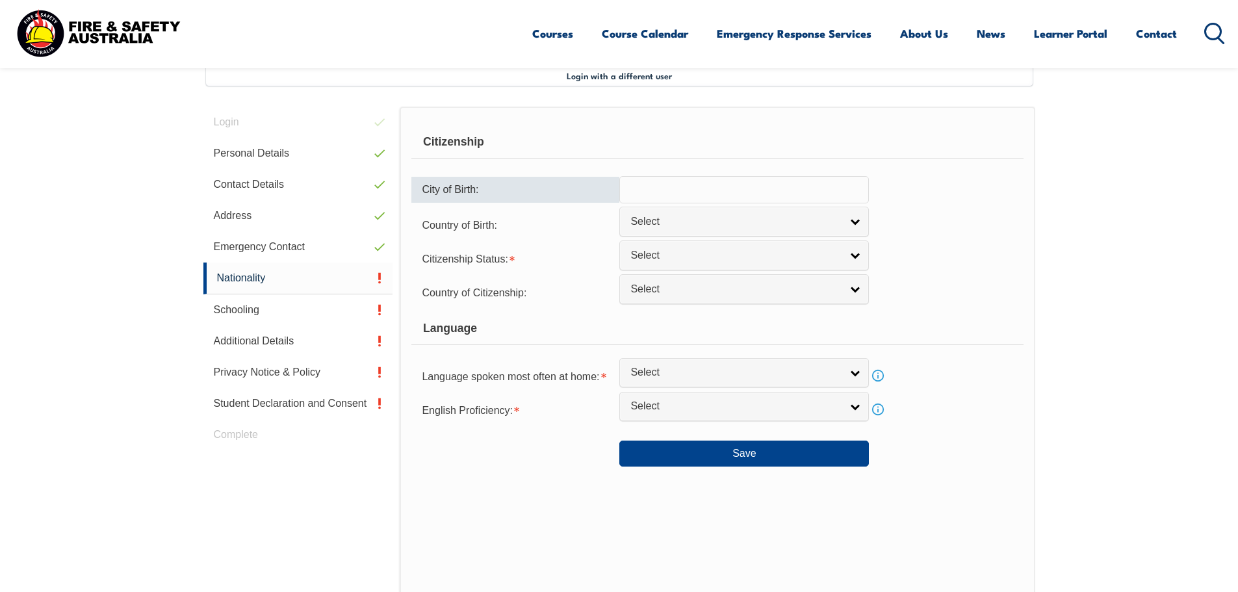
click at [708, 197] on input "text" at bounding box center [743, 189] width 249 height 27
type input "[GEOGRAPHIC_DATA]"
click at [761, 212] on link "Select" at bounding box center [743, 221] width 249 height 29
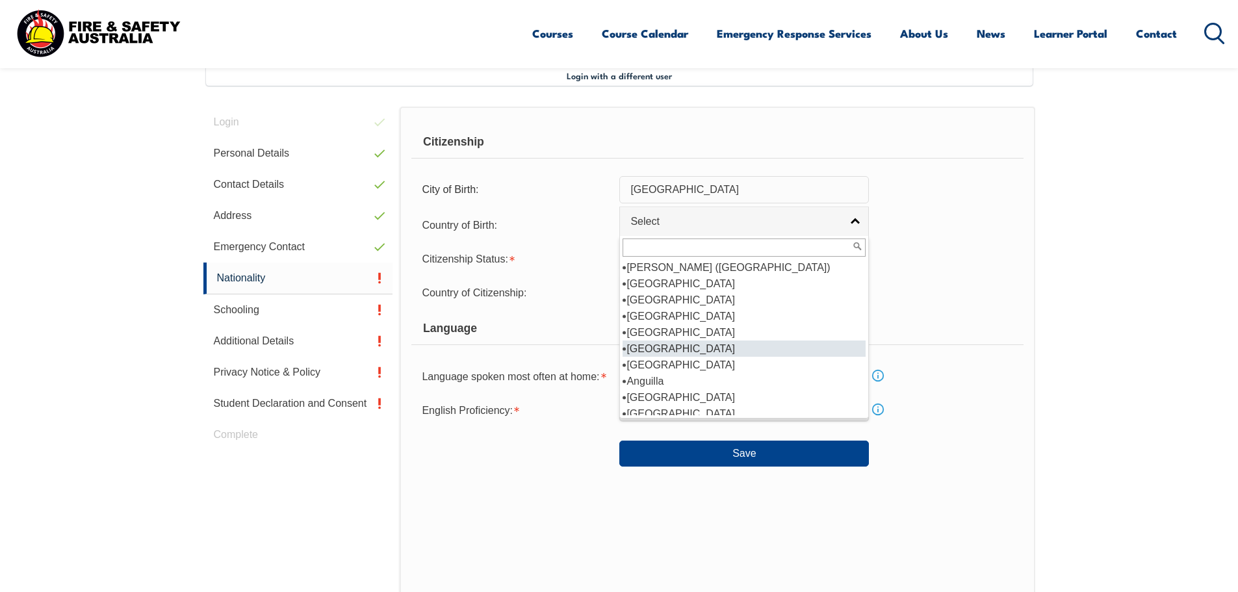
scroll to position [130, 0]
click at [705, 345] on li "[GEOGRAPHIC_DATA]" at bounding box center [743, 348] width 243 height 16
select select "1101"
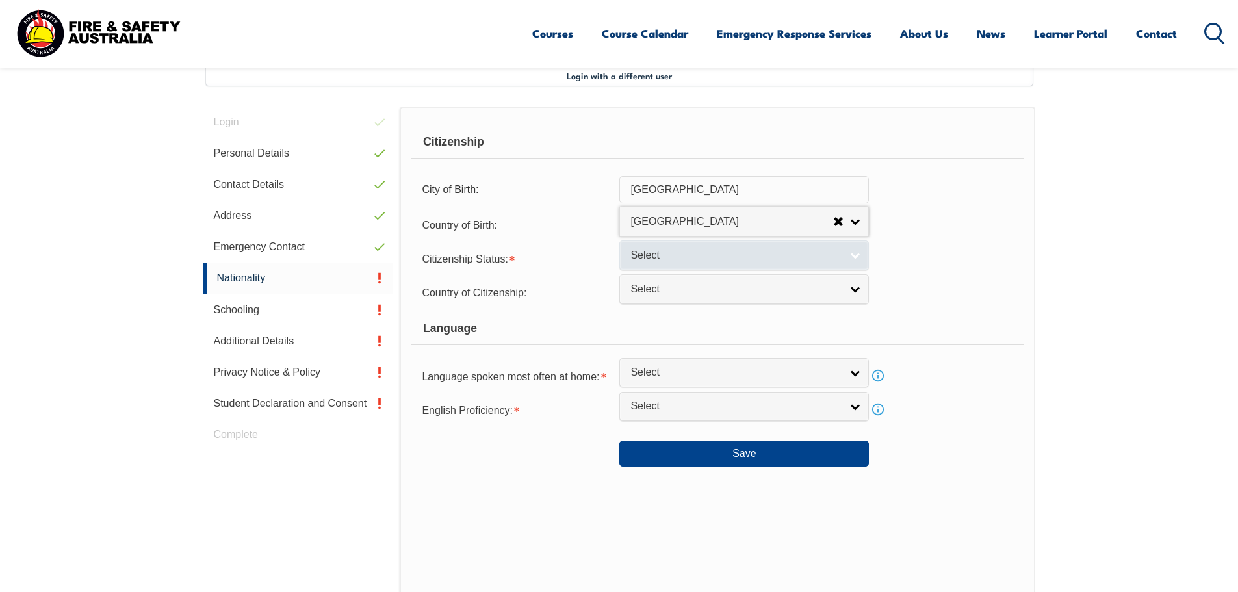
click at [802, 267] on link "Select" at bounding box center [743, 254] width 249 height 29
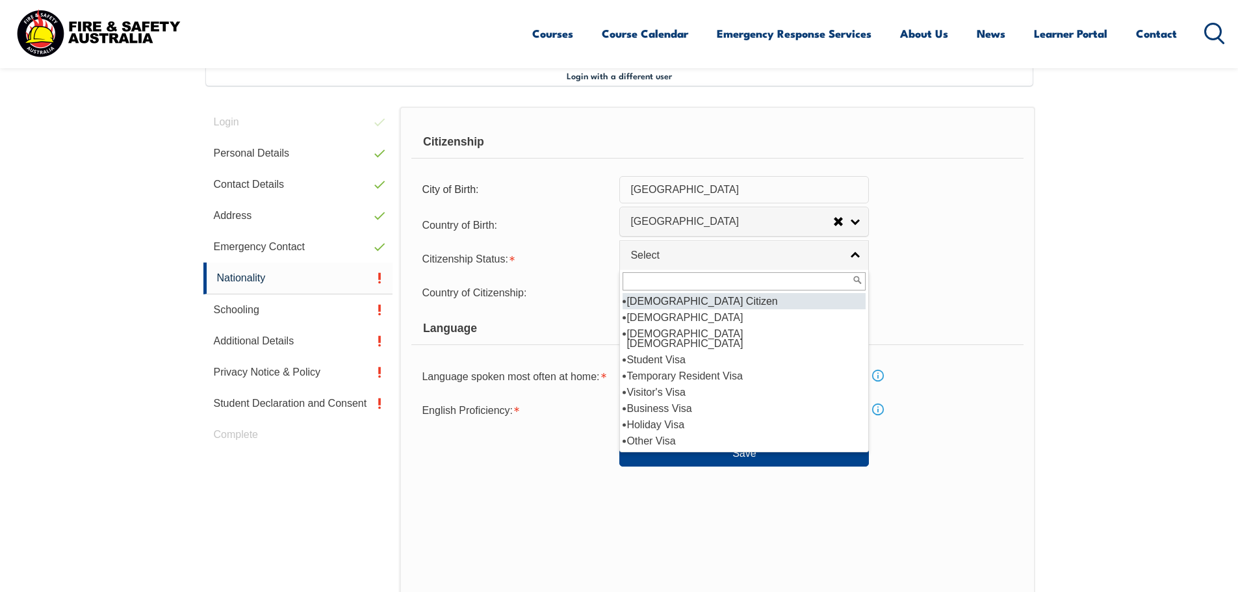
click at [718, 306] on li "[DEMOGRAPHIC_DATA] Citizen" at bounding box center [743, 301] width 243 height 16
select select "1"
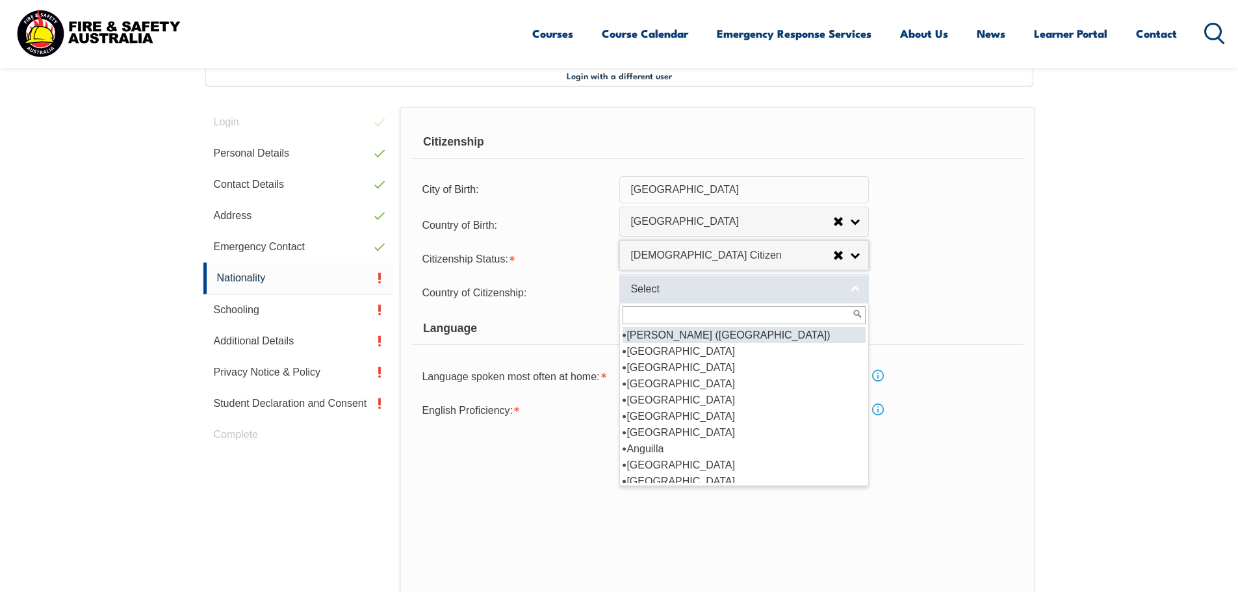
click at [747, 298] on link "Select" at bounding box center [743, 288] width 249 height 29
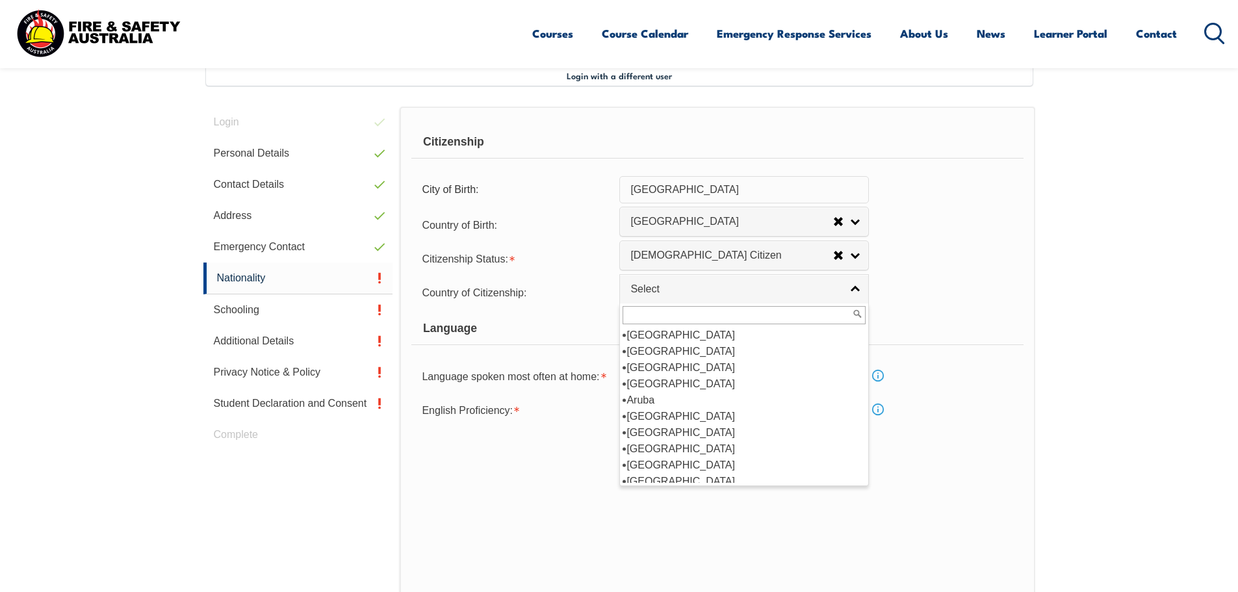
scroll to position [195, 0]
click at [718, 353] on li "[GEOGRAPHIC_DATA]" at bounding box center [743, 351] width 243 height 16
select select "1101"
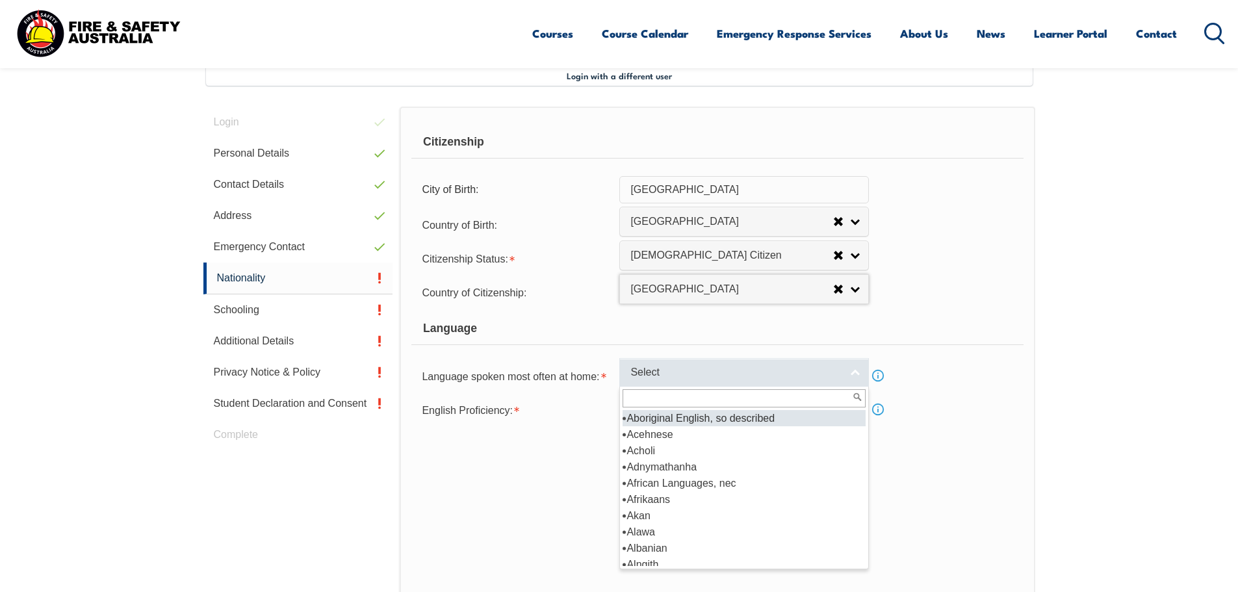
click at [854, 375] on link "Select" at bounding box center [743, 372] width 249 height 29
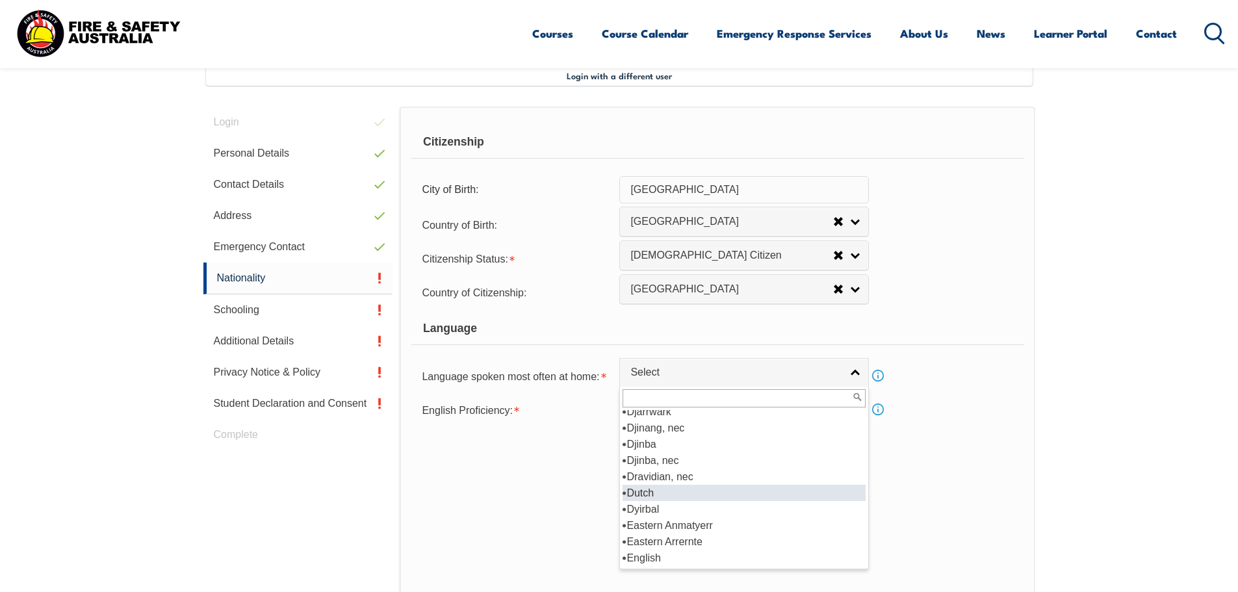
scroll to position [1559, 0]
click at [687, 492] on li "English" at bounding box center [743, 493] width 243 height 16
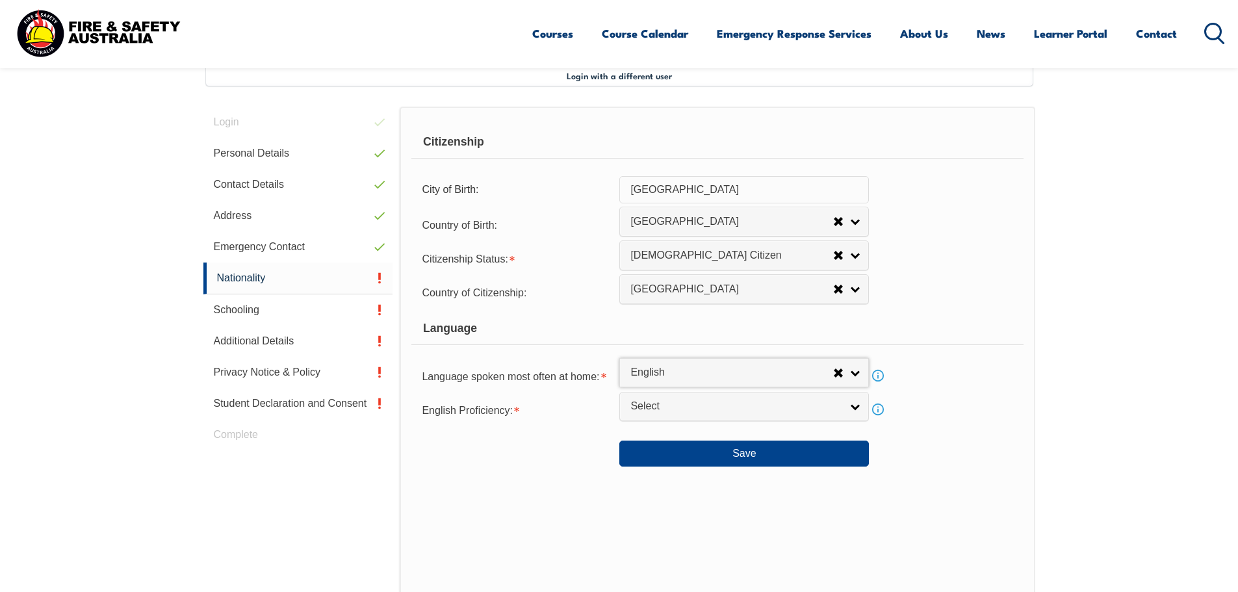
select select "1201"
click at [701, 412] on span "Select" at bounding box center [735, 407] width 211 height 14
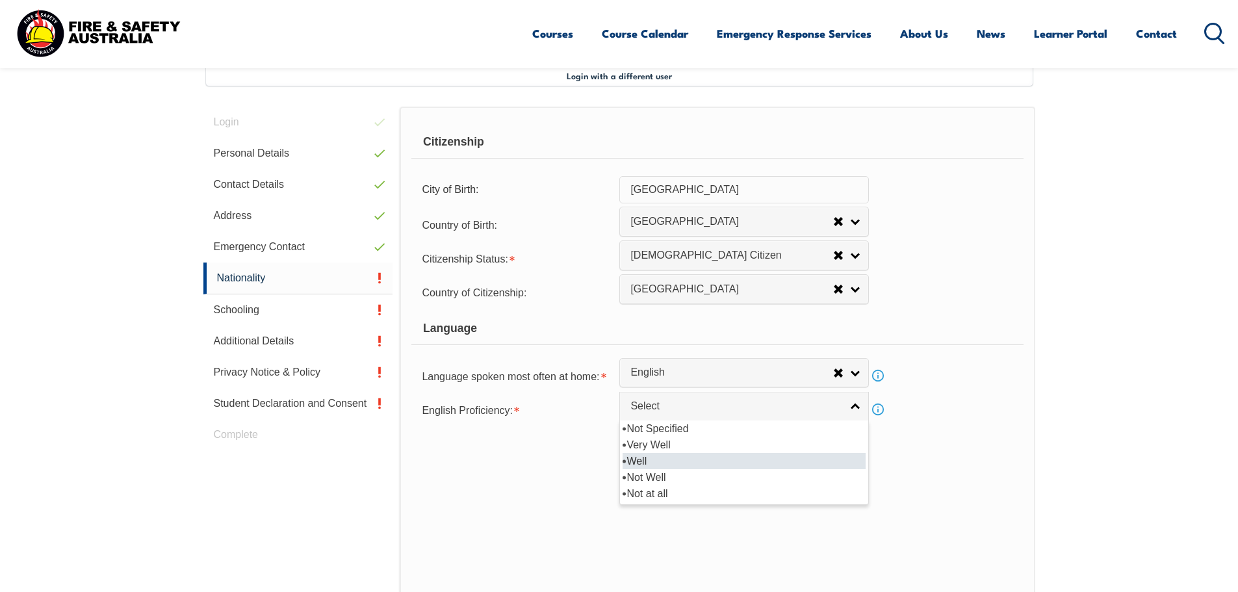
click at [709, 462] on li "Well" at bounding box center [743, 461] width 243 height 16
click at [741, 411] on span "Well" at bounding box center [731, 407] width 203 height 14
click at [702, 444] on li "Very Well" at bounding box center [743, 445] width 243 height 16
select select "1"
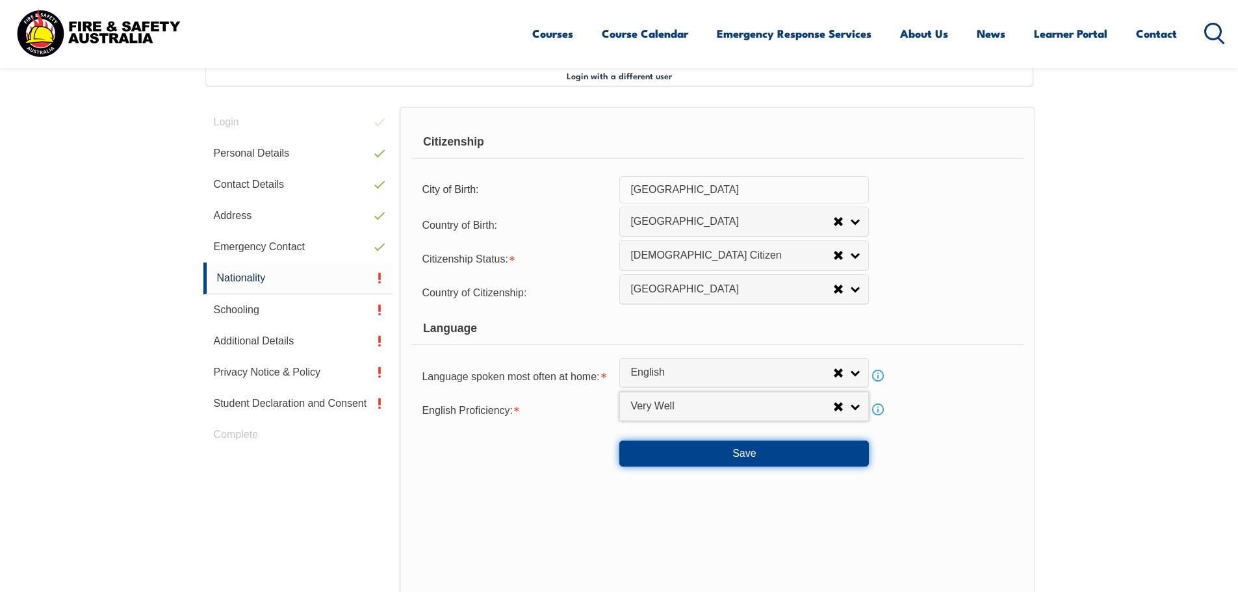
click at [707, 450] on button "Save" at bounding box center [743, 454] width 249 height 26
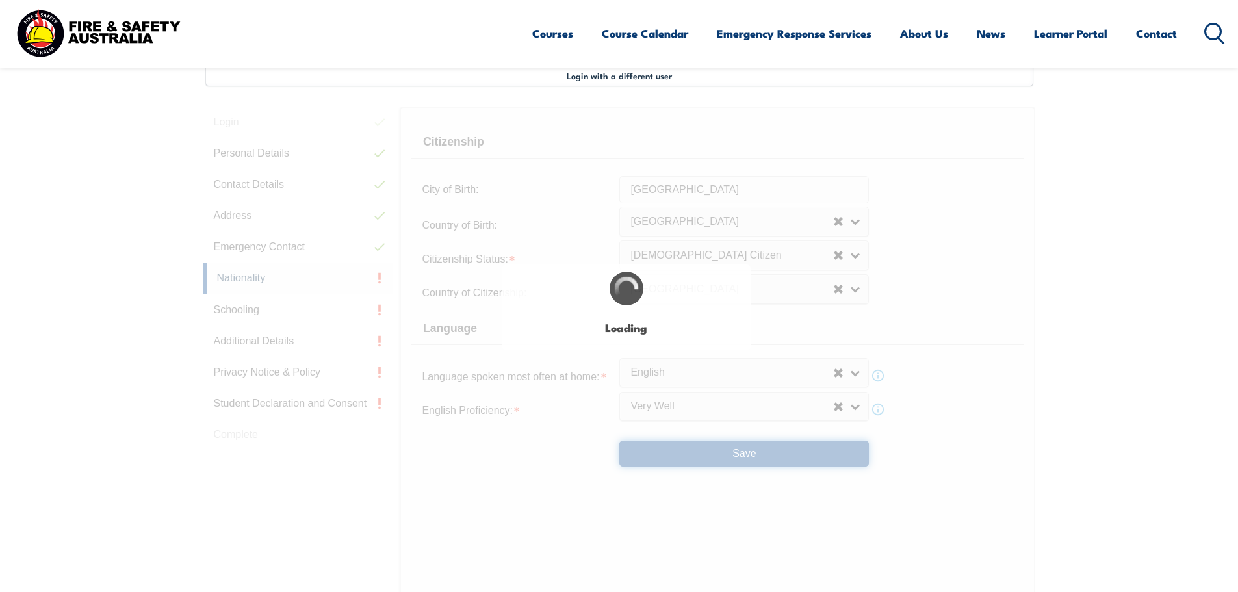
select select "false"
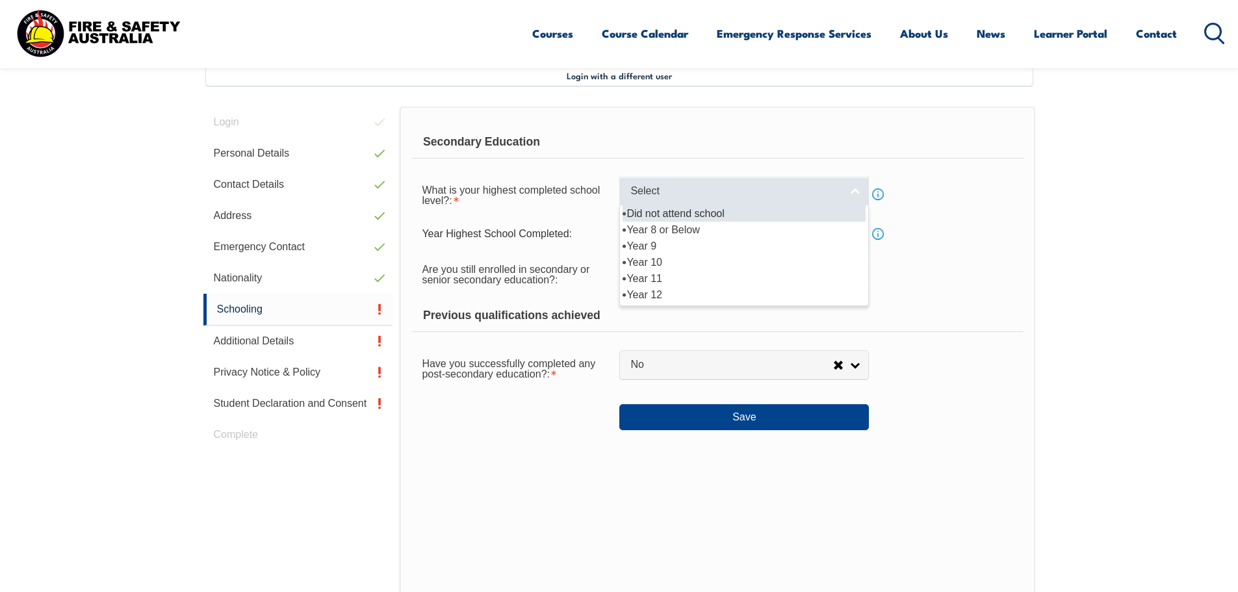
click at [786, 187] on span "Select" at bounding box center [735, 192] width 211 height 14
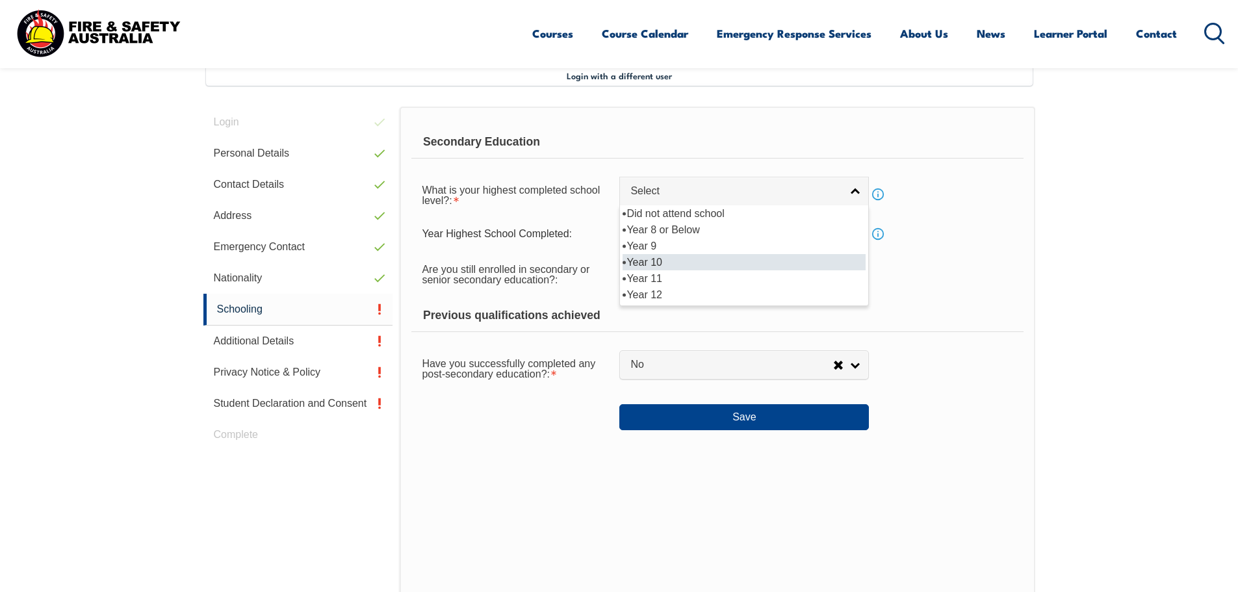
click at [717, 256] on li "Year 10" at bounding box center [743, 262] width 243 height 16
select select "10"
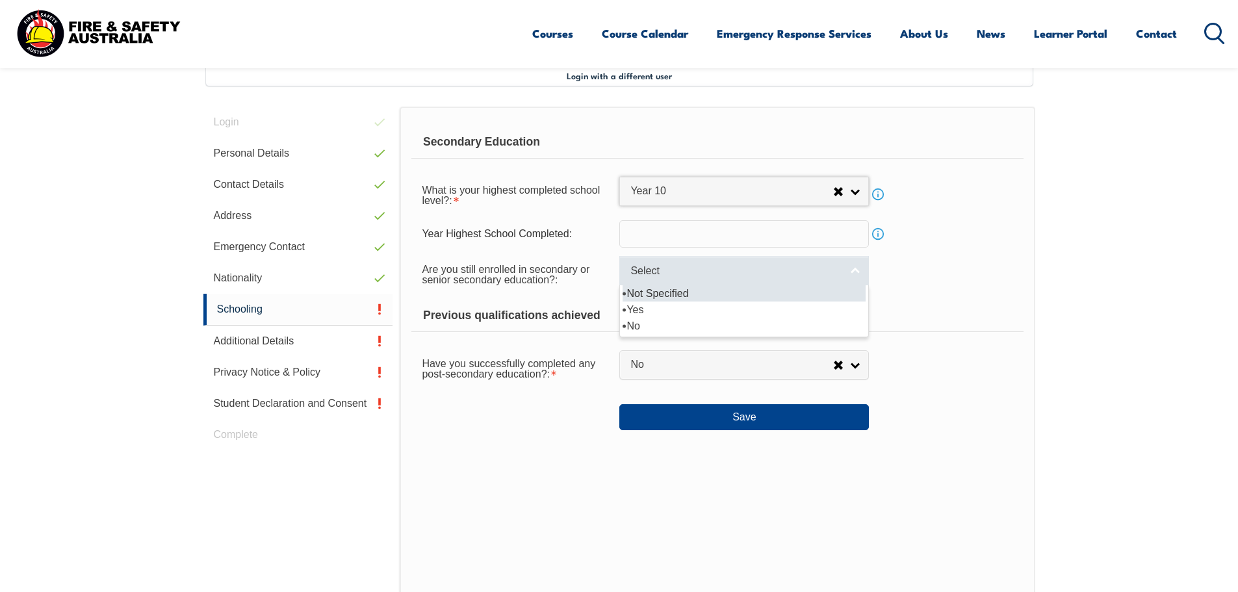
click at [787, 276] on span "Select" at bounding box center [735, 271] width 211 height 14
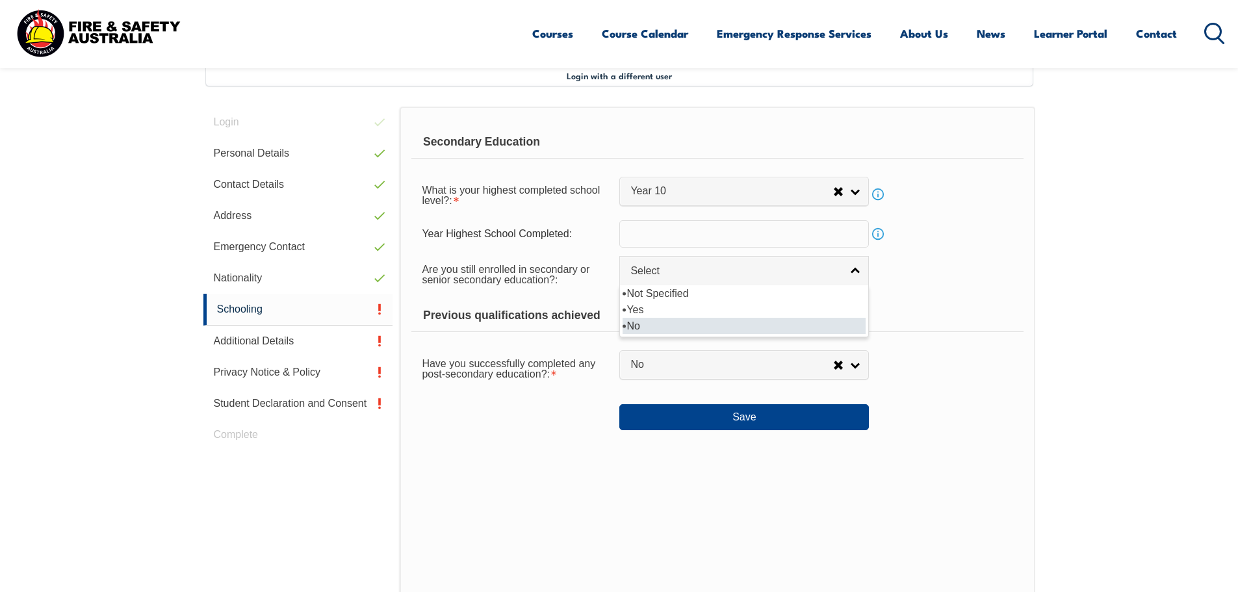
click at [767, 320] on li "No" at bounding box center [743, 326] width 243 height 16
select select "false"
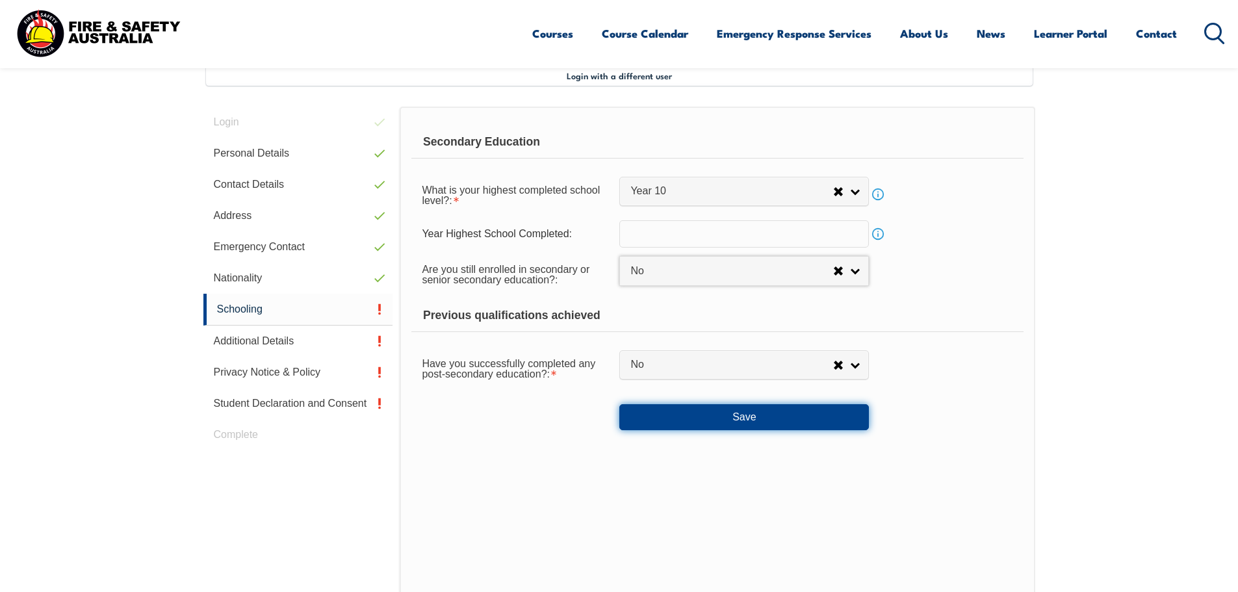
click at [781, 413] on button "Save" at bounding box center [743, 417] width 249 height 26
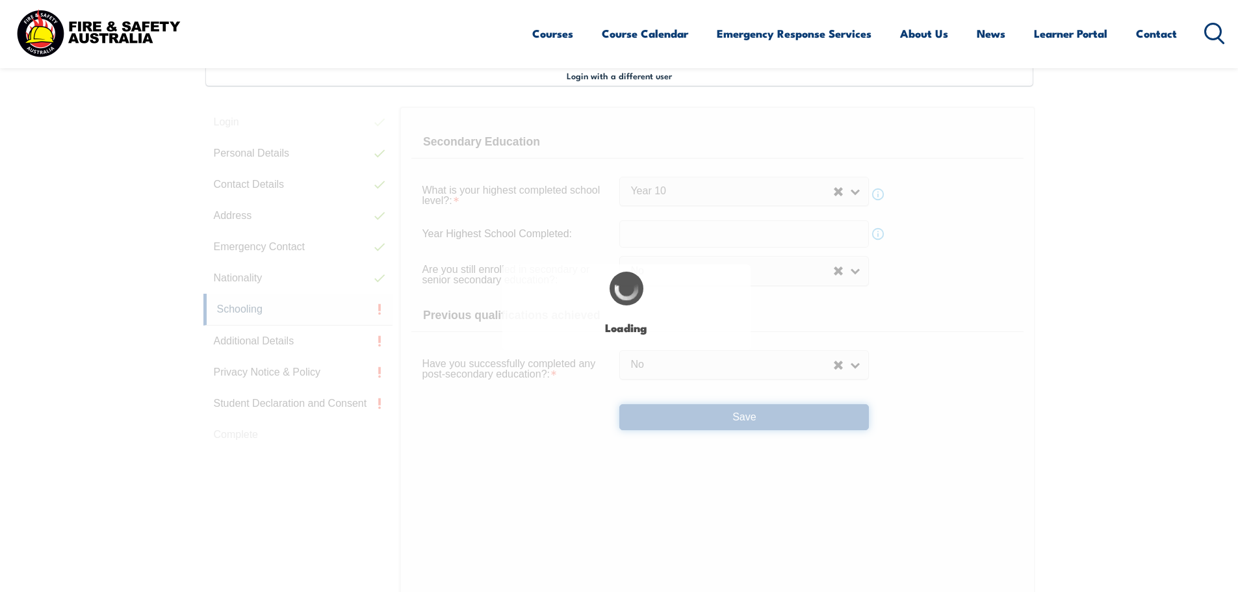
select select
select select "false"
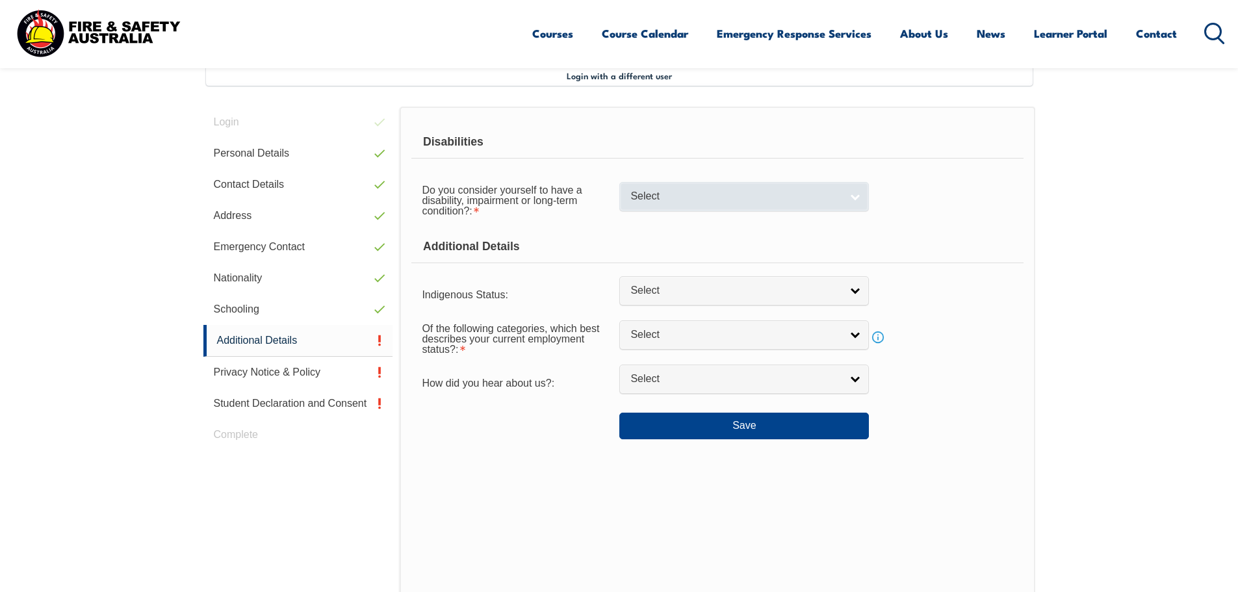
click at [801, 198] on span "Select" at bounding box center [735, 197] width 211 height 14
click at [762, 213] on li "No" at bounding box center [743, 219] width 243 height 16
select select "false"
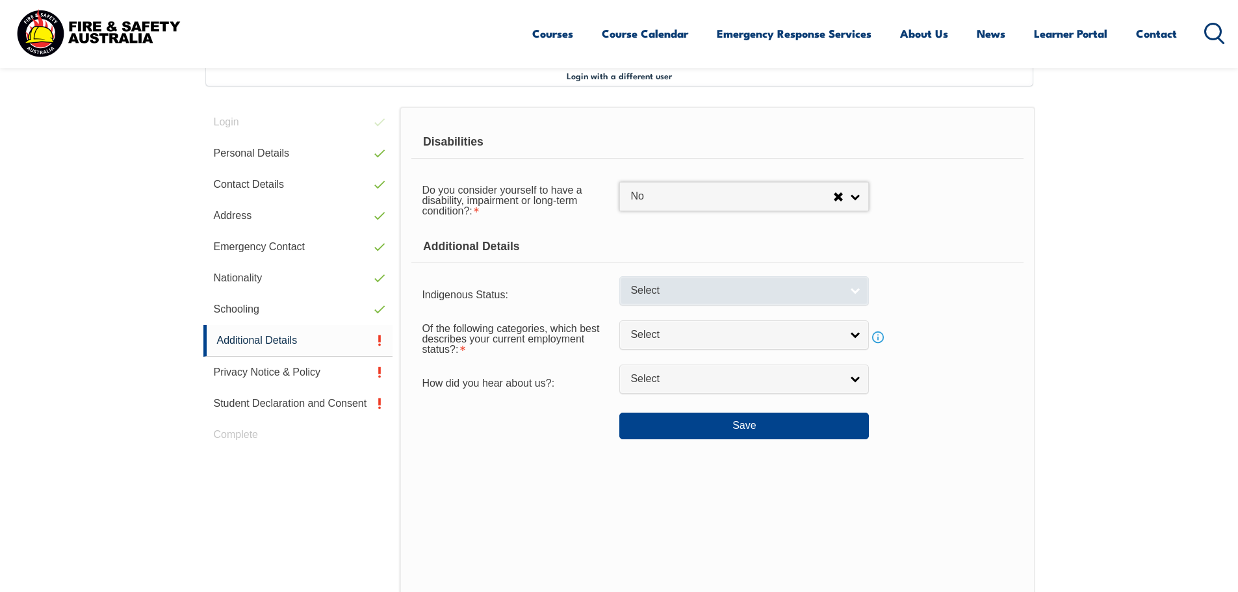
click at [849, 293] on link "Select" at bounding box center [743, 290] width 249 height 29
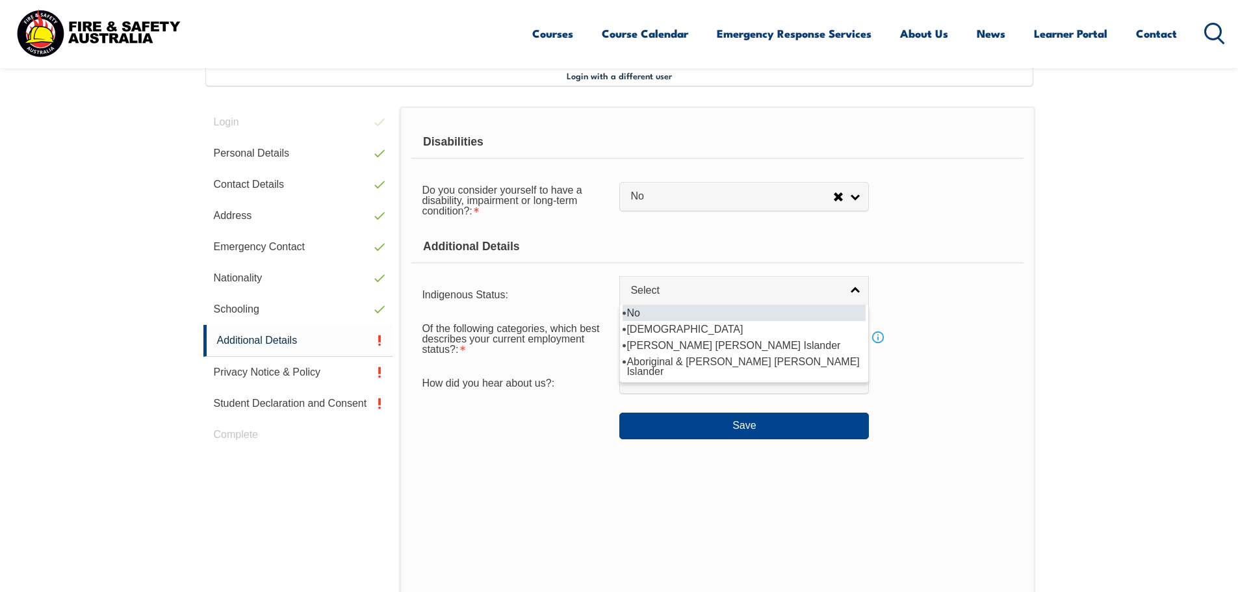
click at [806, 313] on li "No" at bounding box center [743, 313] width 243 height 16
select select "4"
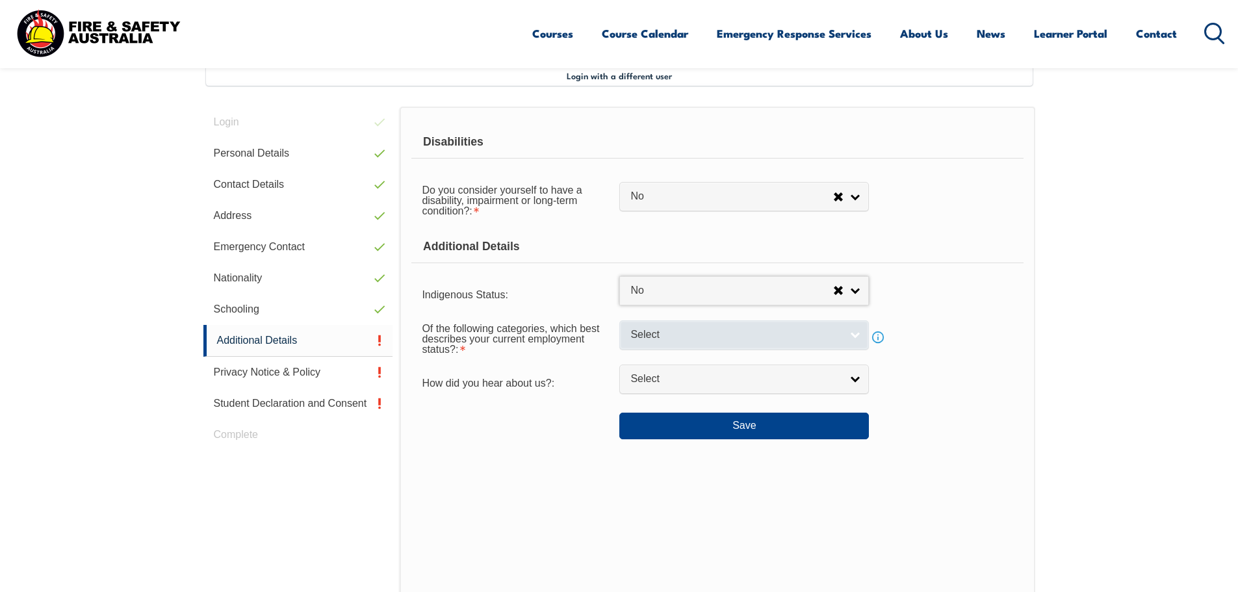
click at [820, 328] on span "Select" at bounding box center [735, 335] width 211 height 14
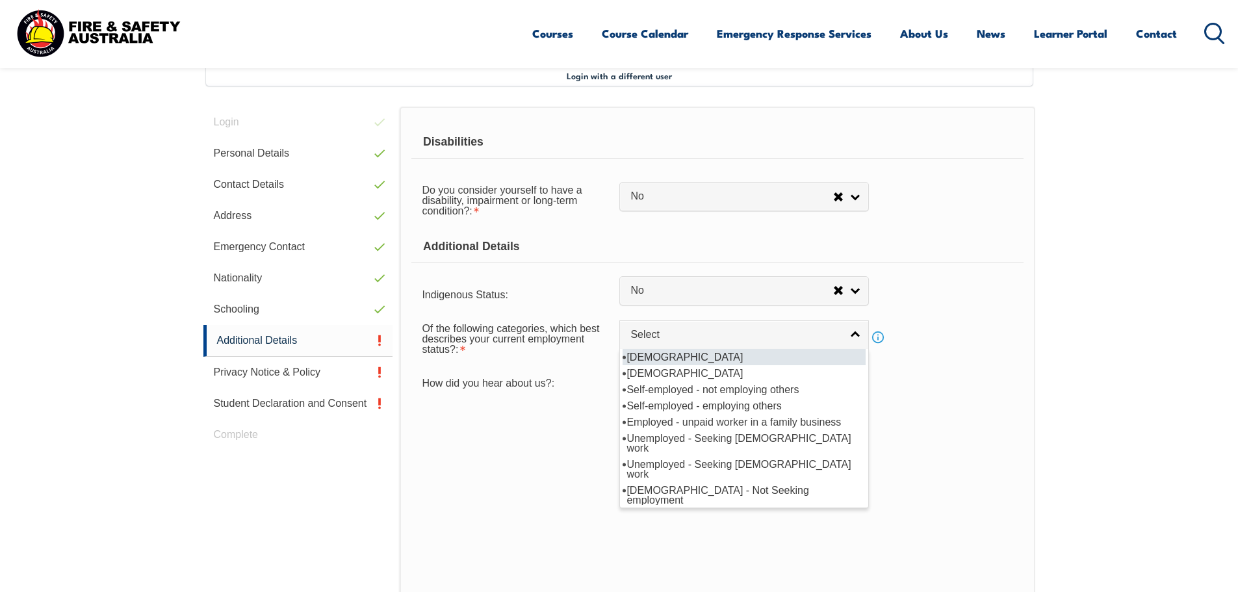
click at [804, 354] on li "[DEMOGRAPHIC_DATA]" at bounding box center [743, 357] width 243 height 16
select select "1"
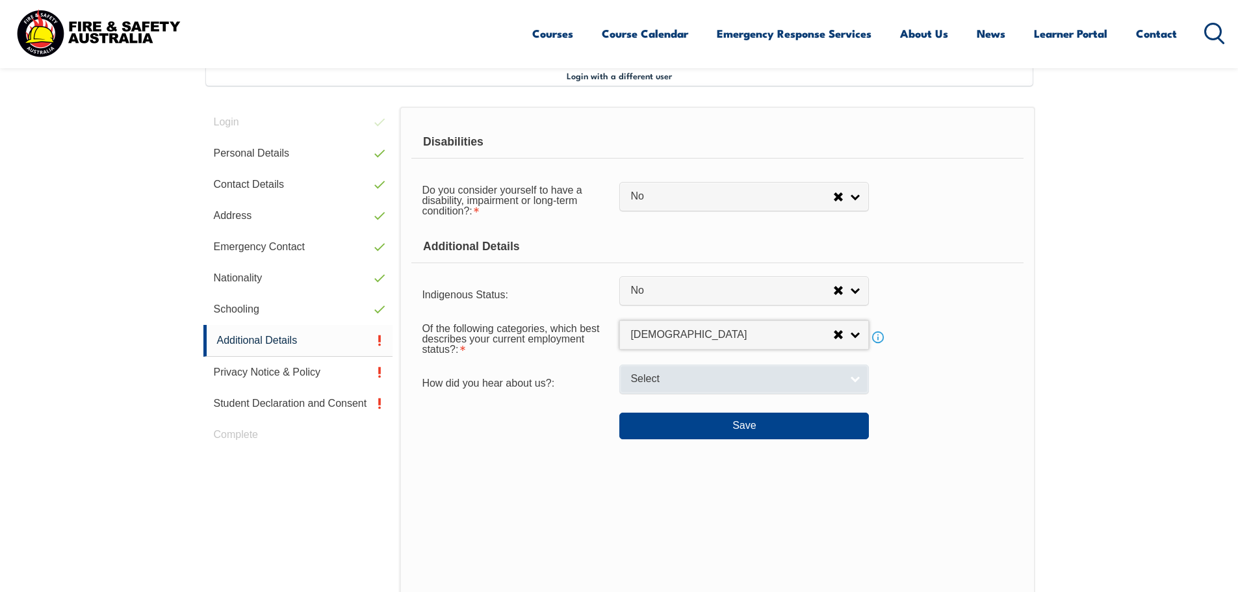
click at [795, 380] on span "Select" at bounding box center [735, 379] width 211 height 14
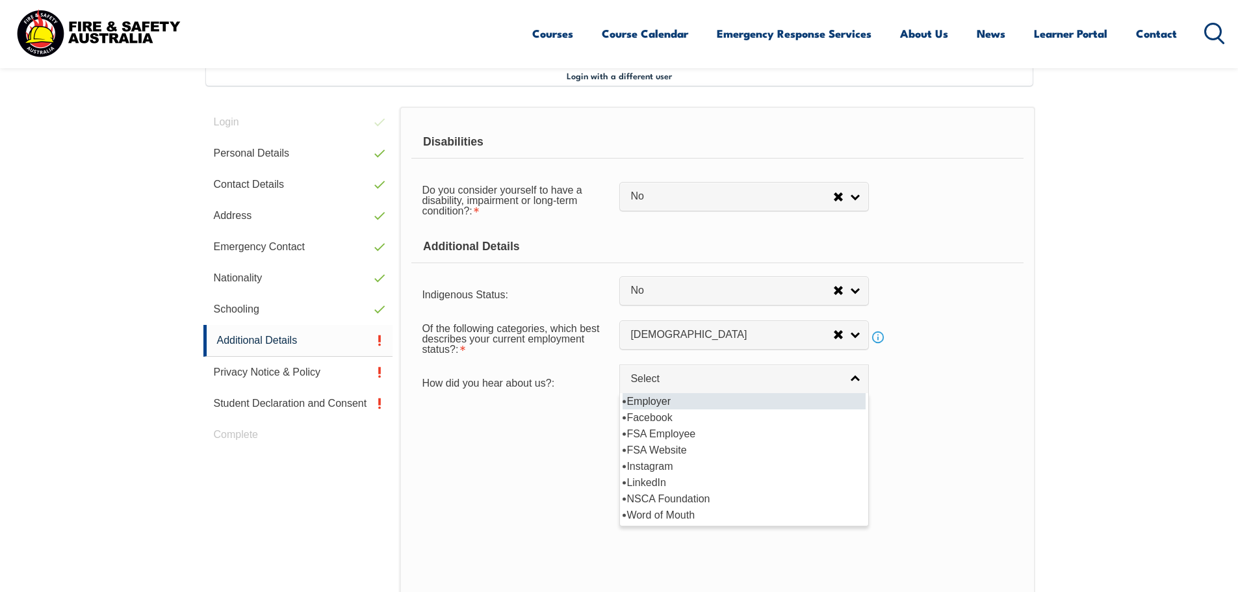
click at [773, 405] on li "Employer" at bounding box center [743, 401] width 243 height 16
select select "8019"
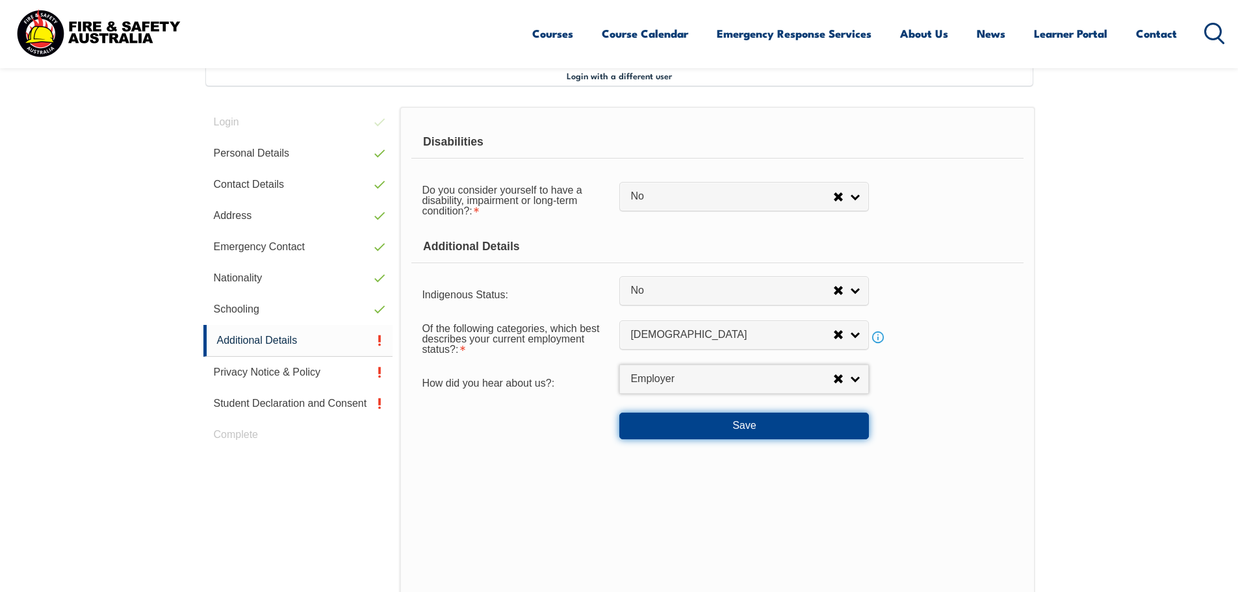
click at [777, 429] on button "Save" at bounding box center [743, 426] width 249 height 26
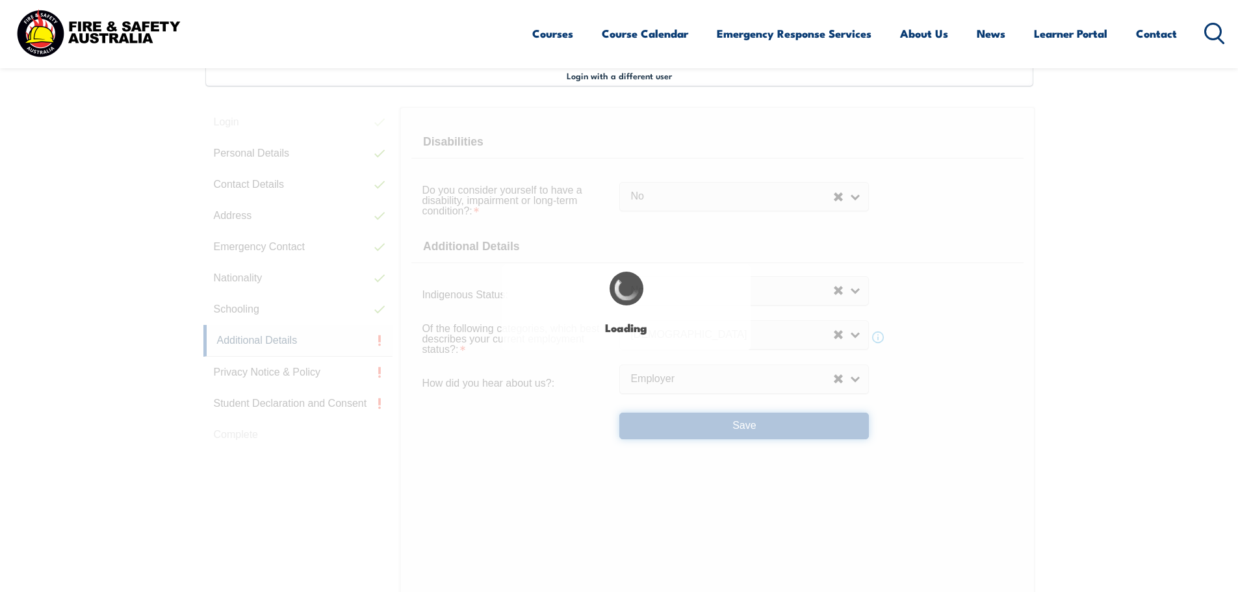
select select "false"
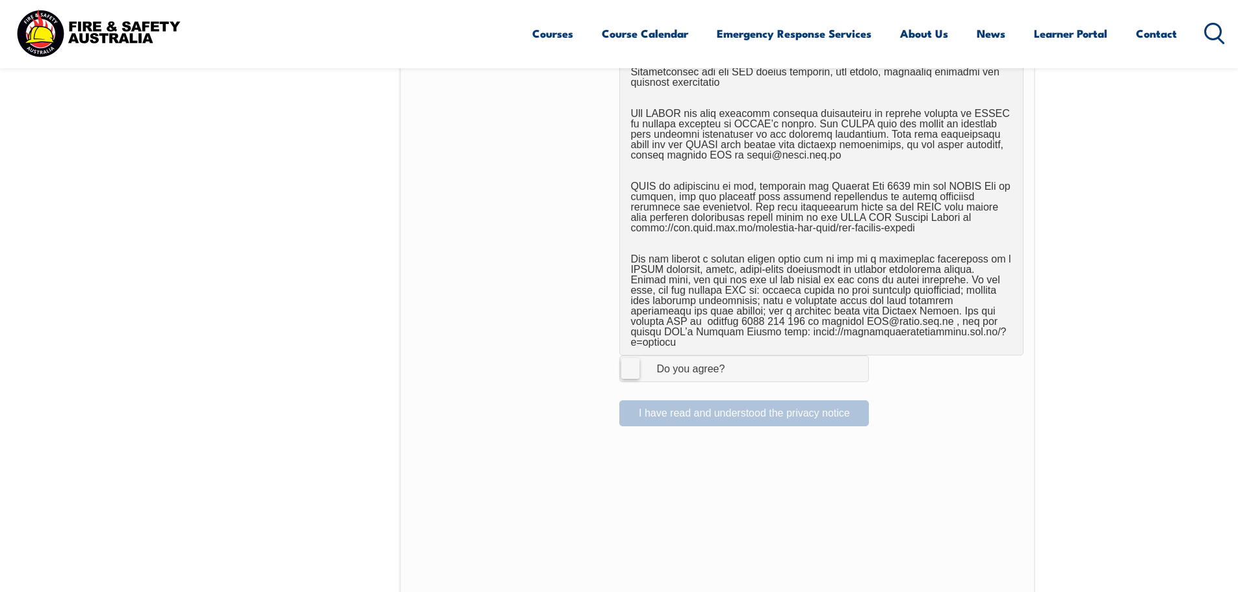
scroll to position [744, 0]
click at [629, 358] on label "I Agree Do you agree?" at bounding box center [743, 368] width 249 height 26
click at [735, 358] on input "I Agree Do you agree?" at bounding box center [746, 367] width 22 height 25
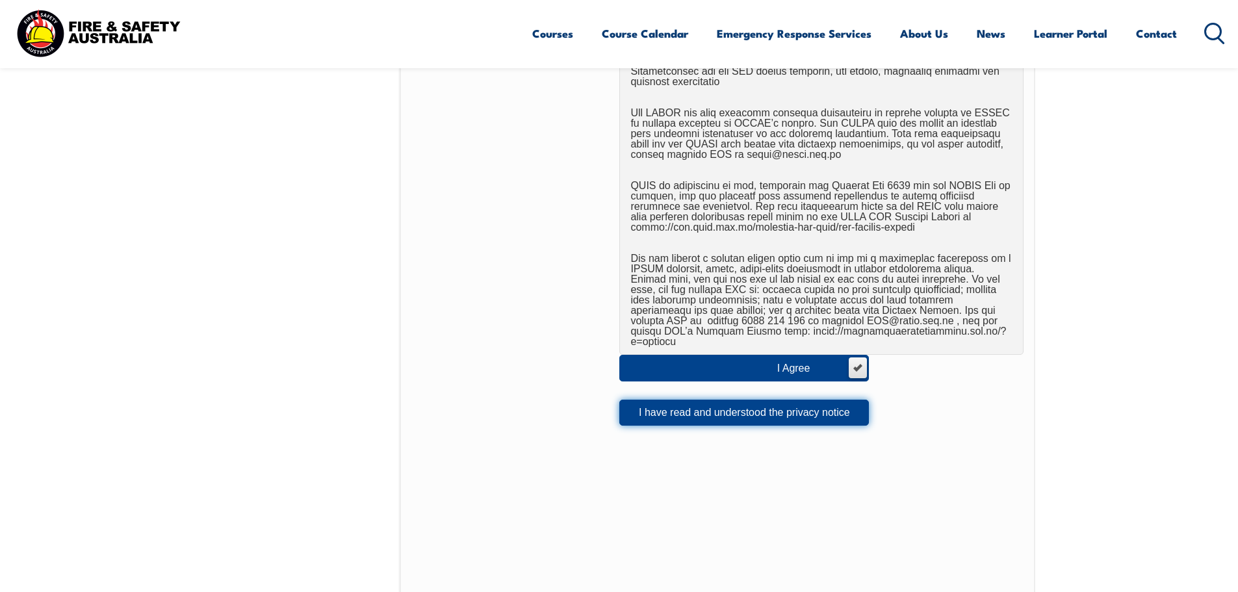
click at [747, 403] on button "I have read and understood the privacy notice" at bounding box center [743, 413] width 249 height 26
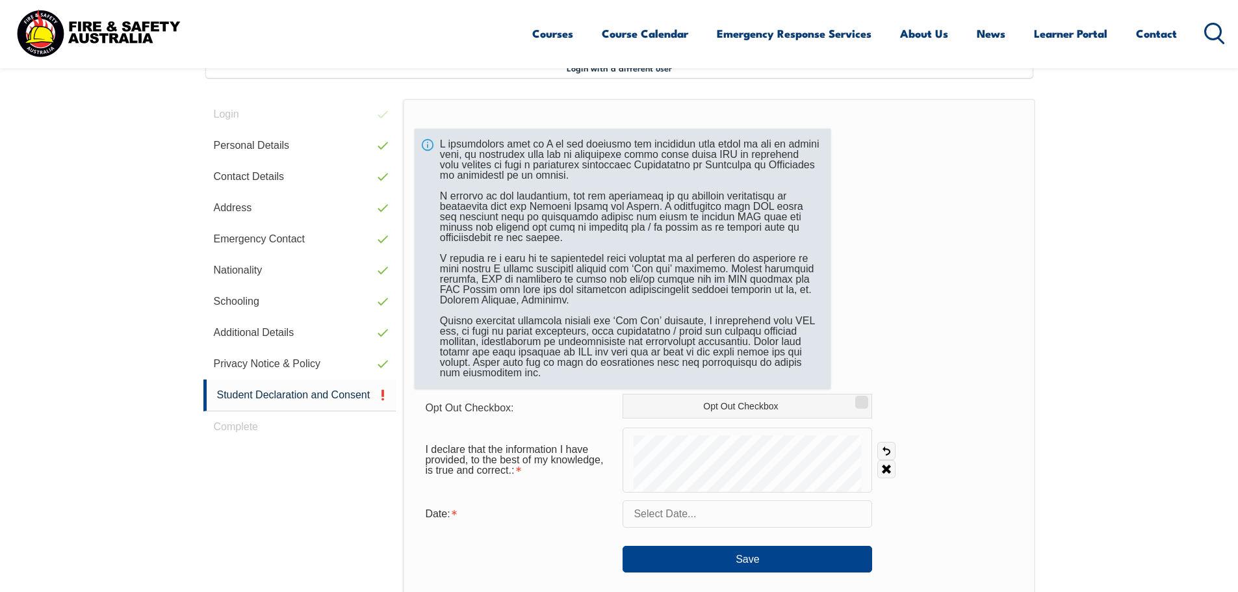
scroll to position [354, 0]
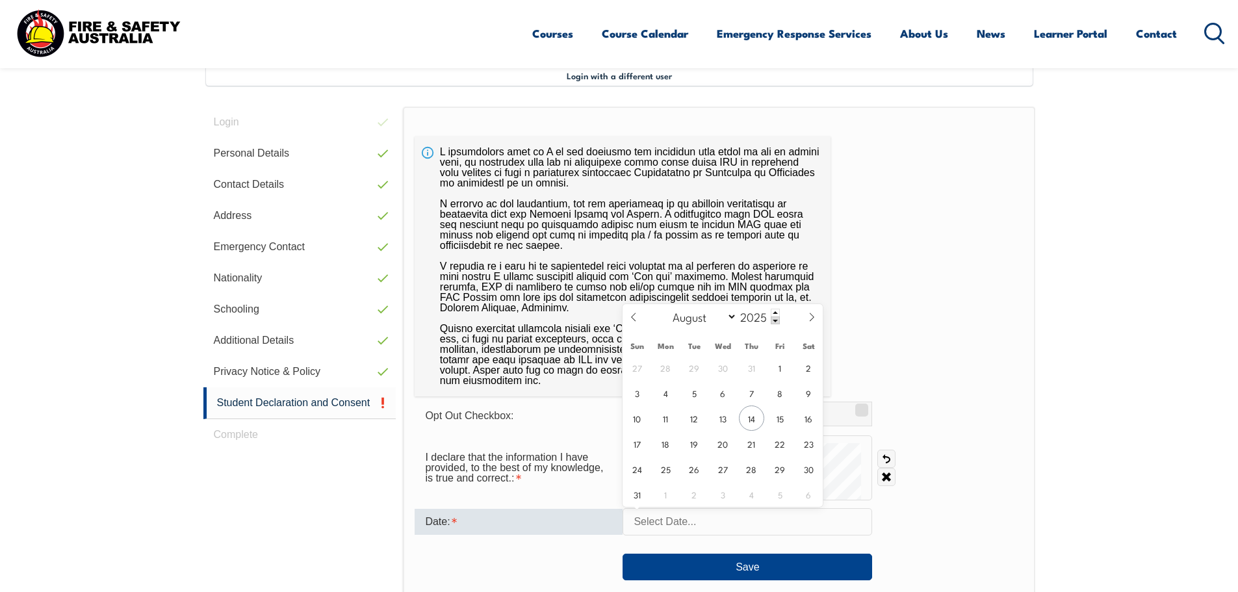
click at [652, 522] on input "text" at bounding box center [746, 521] width 249 height 27
click at [754, 418] on span "14" at bounding box center [751, 417] width 25 height 25
type input "[DATE]"
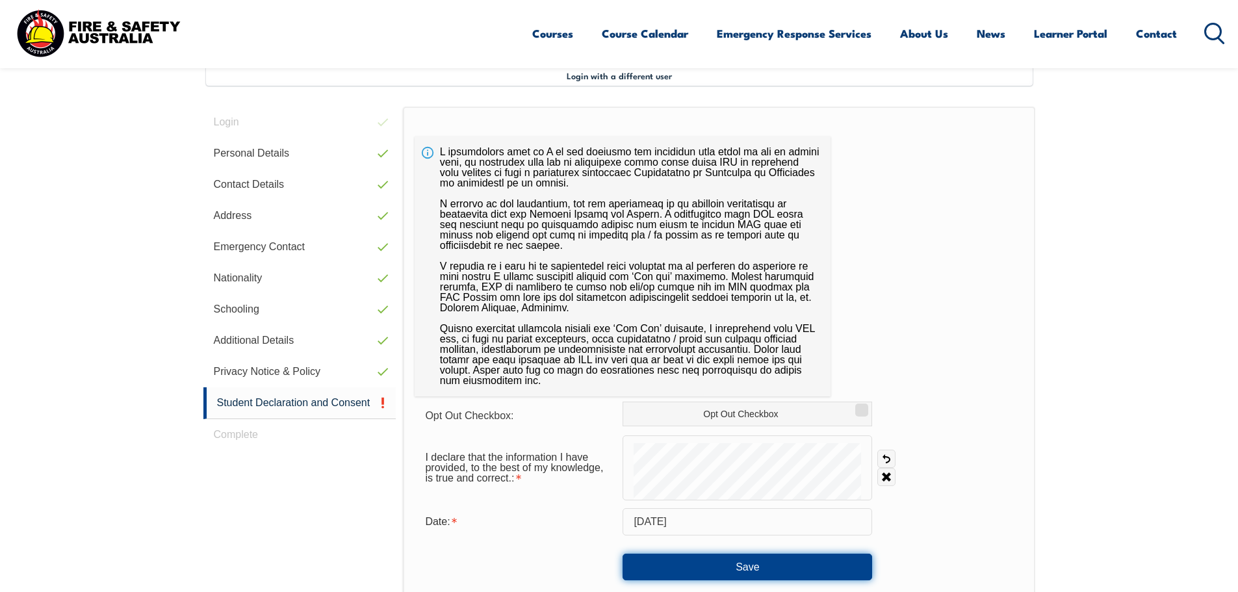
click at [747, 574] on button "Save" at bounding box center [746, 567] width 249 height 26
